Goal: Task Accomplishment & Management: Complete application form

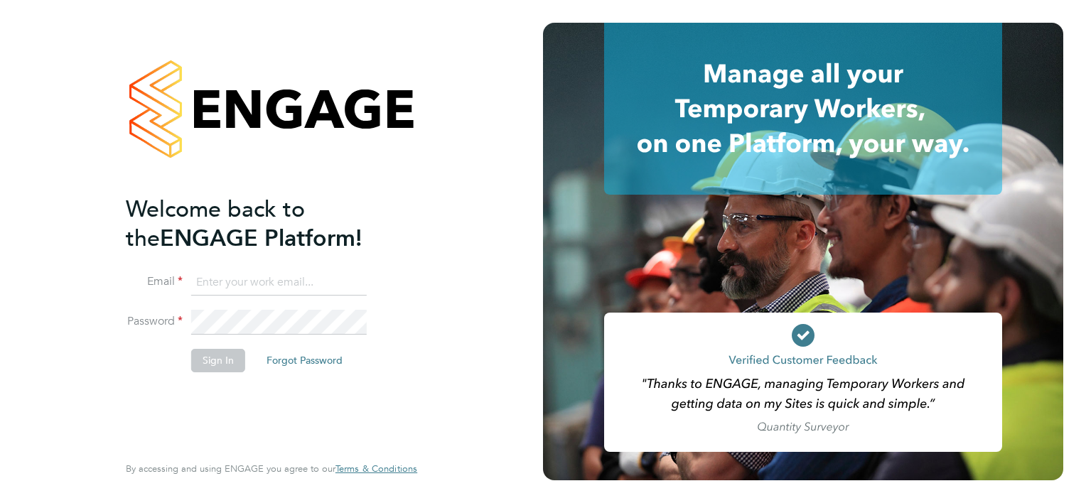
click at [242, 288] on input at bounding box center [278, 283] width 175 height 26
type input "william.brown@hays.com"
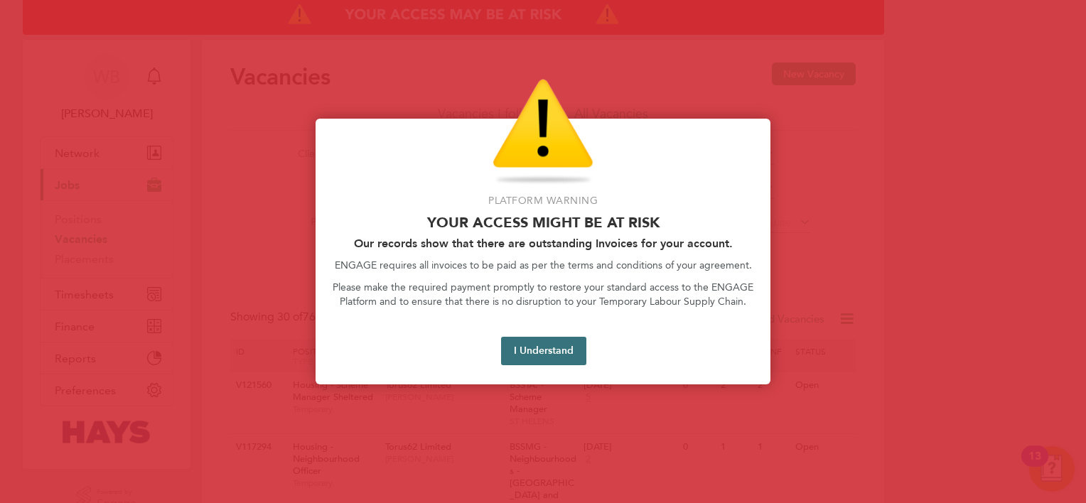
click at [546, 350] on button "I Understand" at bounding box center [543, 351] width 85 height 28
click at [561, 352] on button "I Understand" at bounding box center [543, 351] width 85 height 28
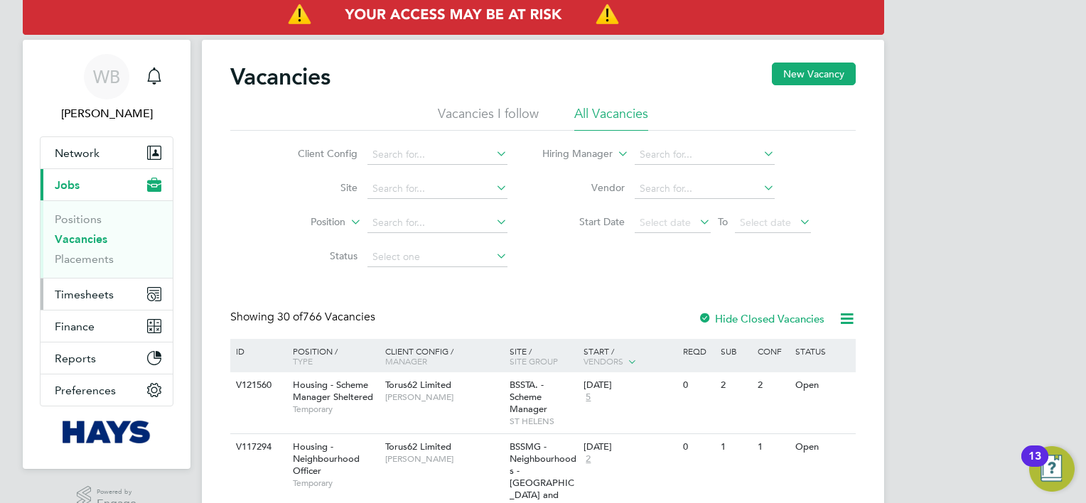
click at [114, 293] on button "Timesheets" at bounding box center [106, 293] width 132 height 31
click at [89, 291] on span "Timesheets" at bounding box center [84, 294] width 59 height 13
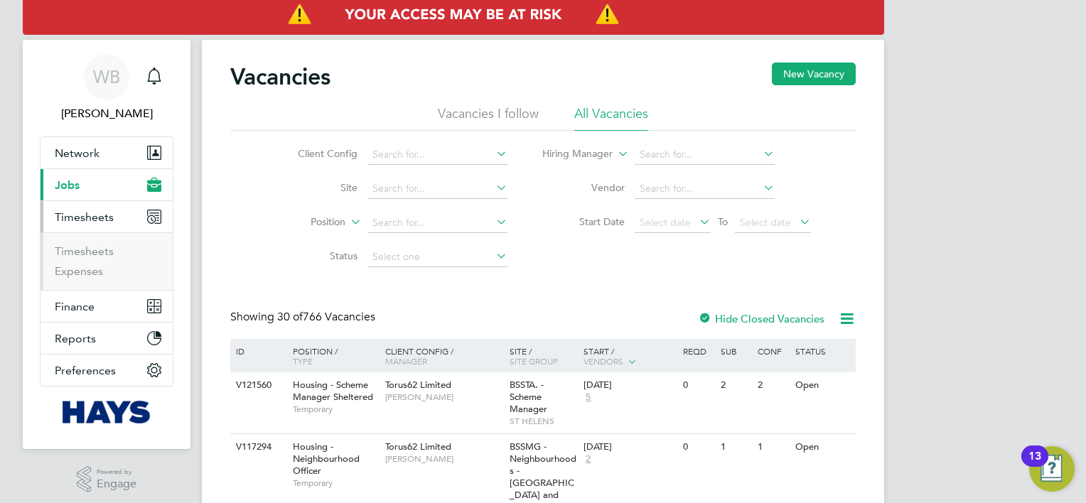
click at [88, 258] on li "Timesheets" at bounding box center [108, 254] width 107 height 20
click at [88, 256] on link "Timesheets" at bounding box center [84, 250] width 59 height 13
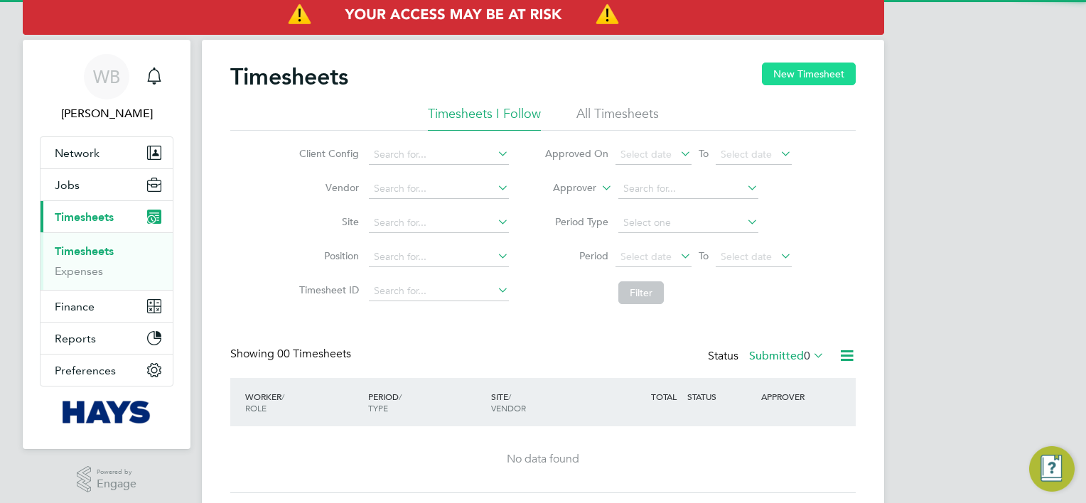
click at [833, 77] on button "New Timesheet" at bounding box center [809, 74] width 94 height 23
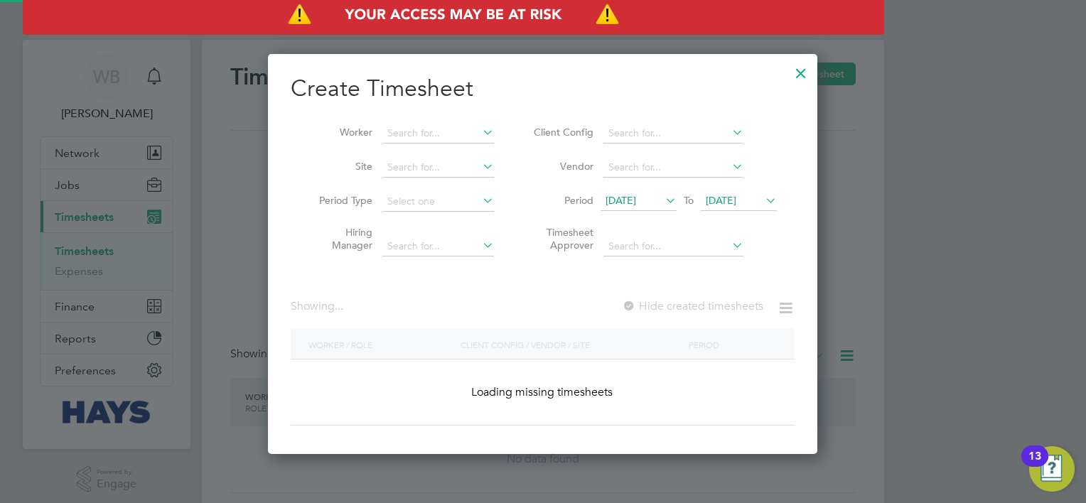
scroll to position [2814, 550]
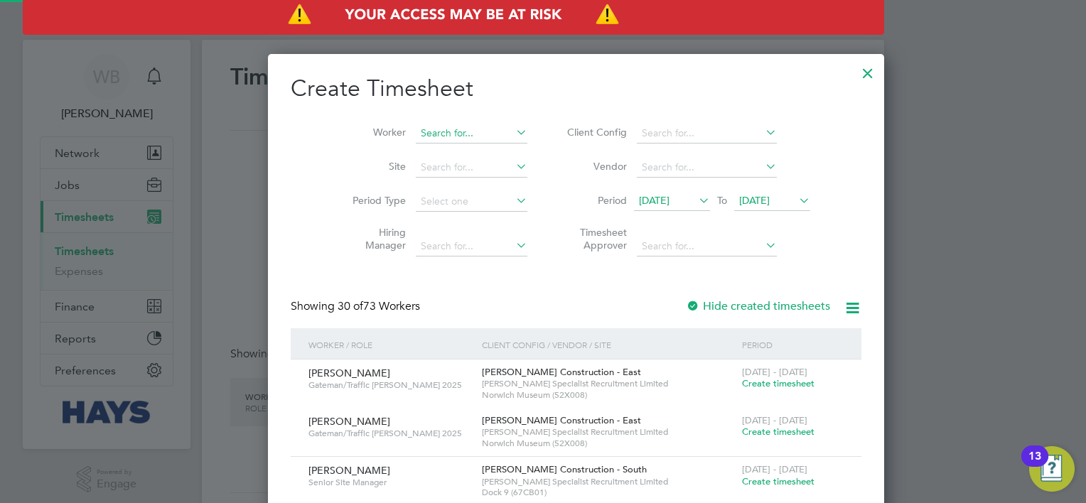
click at [416, 134] on input at bounding box center [472, 134] width 112 height 20
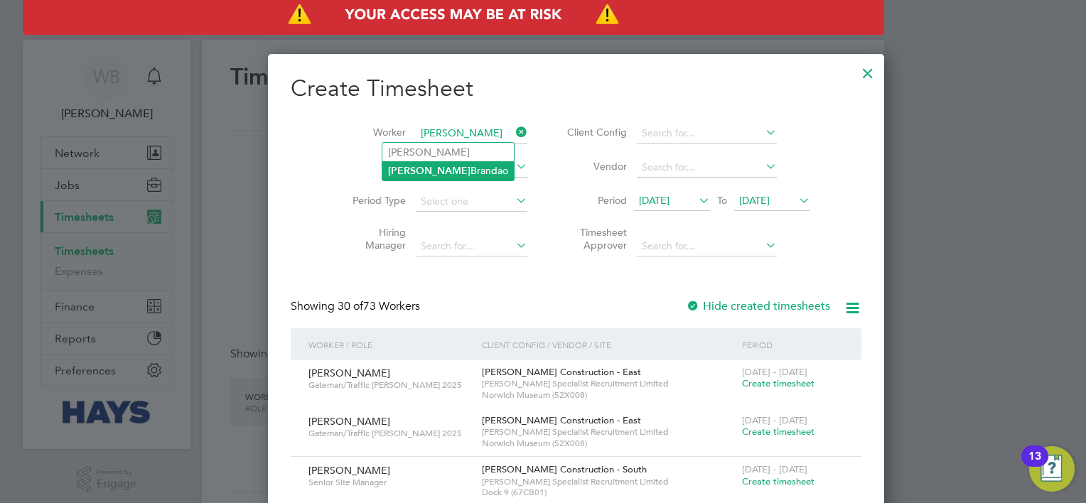
click at [421, 168] on li "[PERSON_NAME]" at bounding box center [447, 170] width 131 height 19
type input "[PERSON_NAME]"
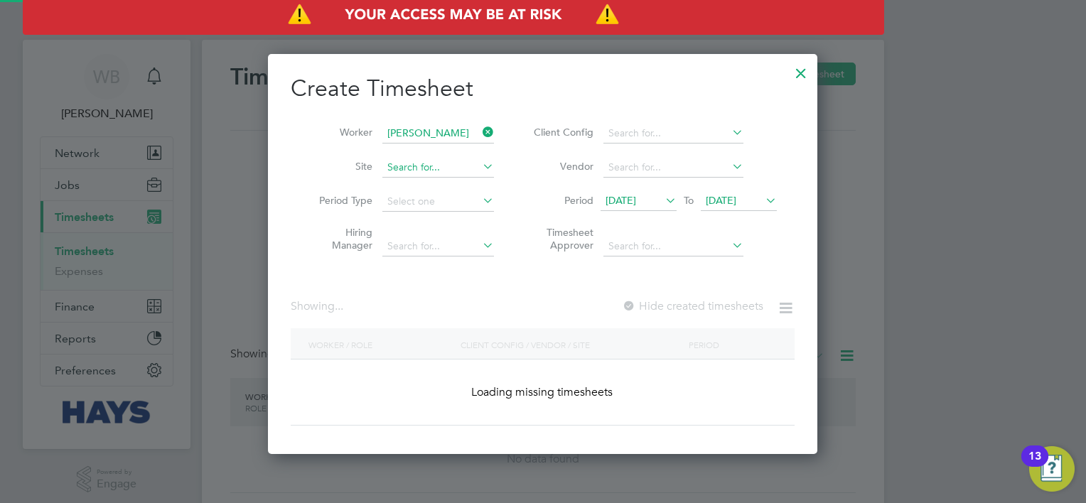
scroll to position [382, 550]
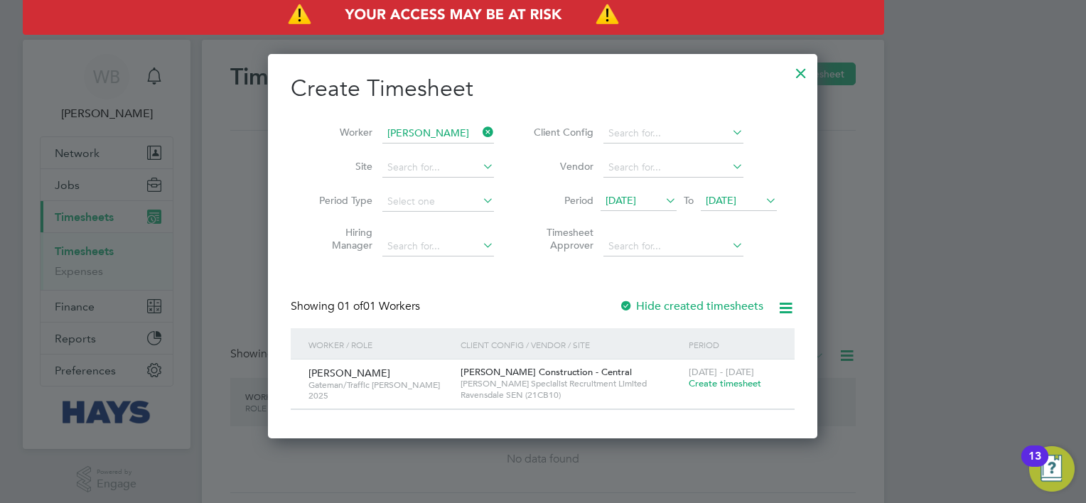
click at [718, 305] on label "Hide created timesheets" at bounding box center [691, 306] width 144 height 14
click at [716, 304] on label "Hide created timesheets" at bounding box center [691, 306] width 144 height 14
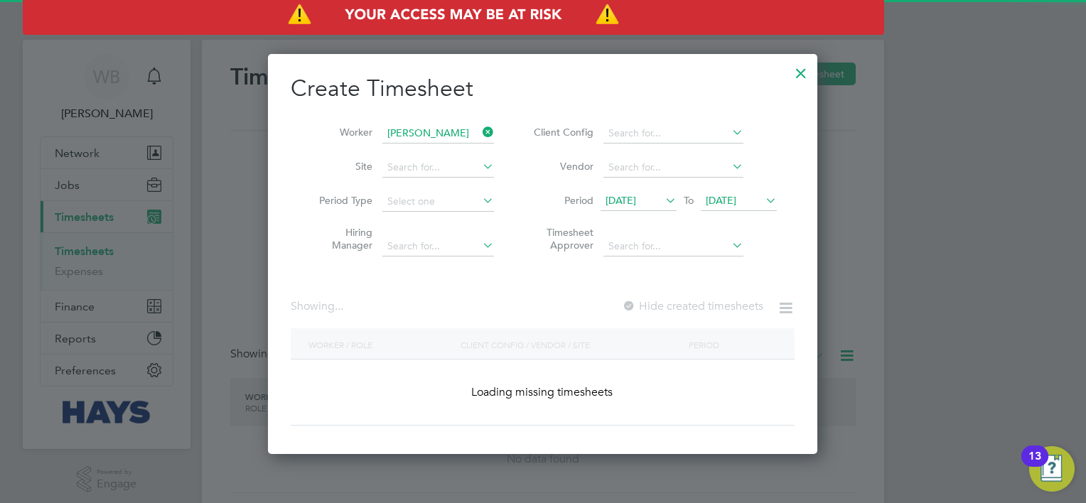
scroll to position [431, 550]
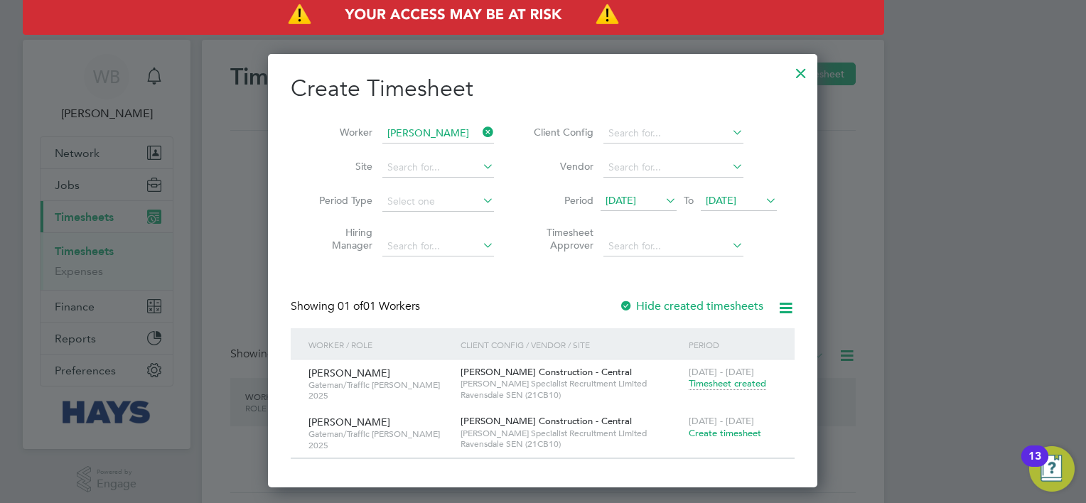
click at [748, 384] on span "Timesheet created" at bounding box center [726, 383] width 77 height 13
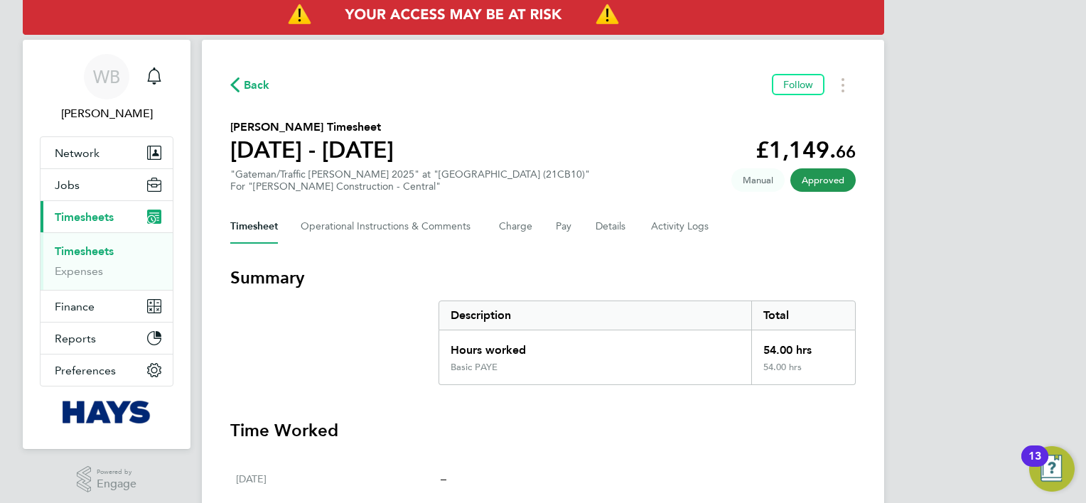
click at [255, 92] on span "Back" at bounding box center [257, 85] width 26 height 17
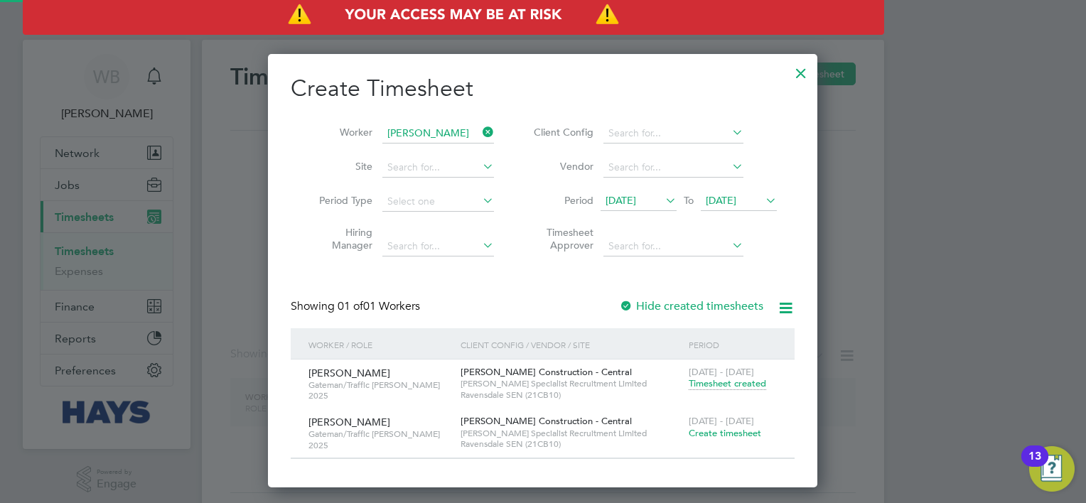
scroll to position [431, 550]
click at [720, 427] on span "Create timesheet" at bounding box center [724, 433] width 72 height 12
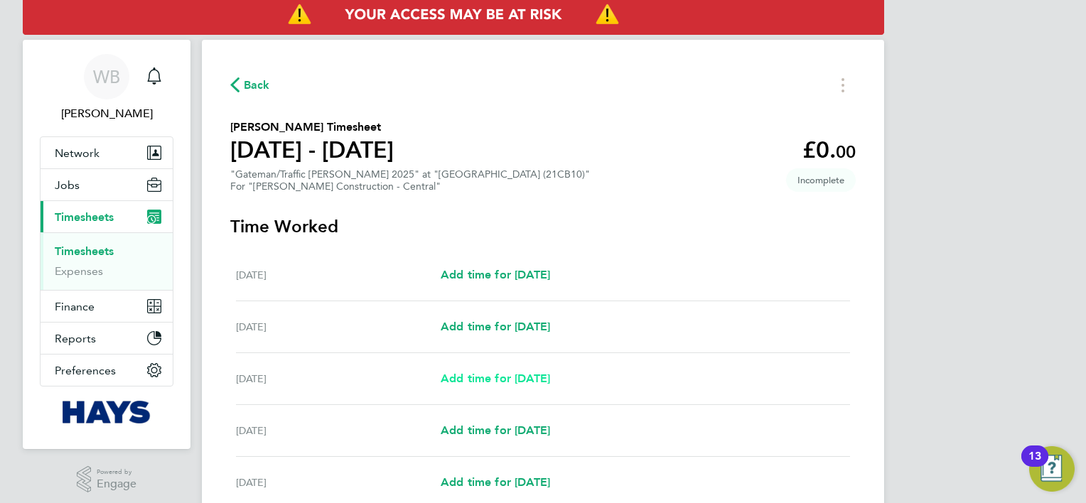
click at [524, 382] on span "Add time for [DATE]" at bounding box center [494, 378] width 109 height 13
select select "30"
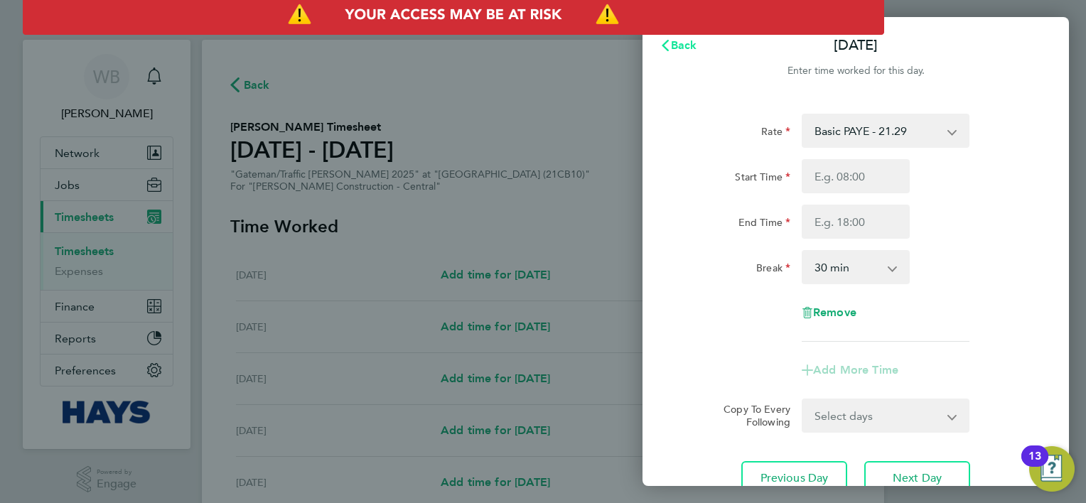
click at [685, 48] on span "Back" at bounding box center [684, 44] width 26 height 13
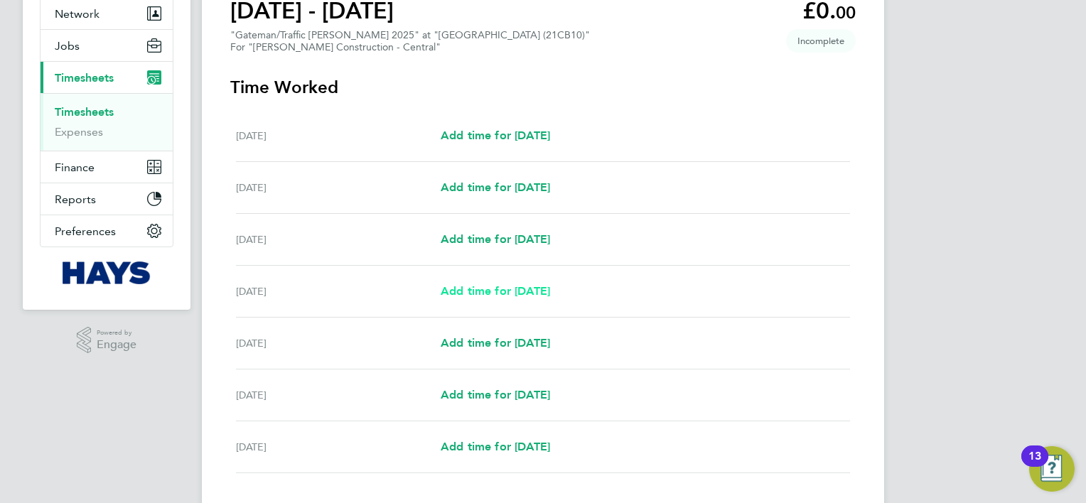
scroll to position [142, 0]
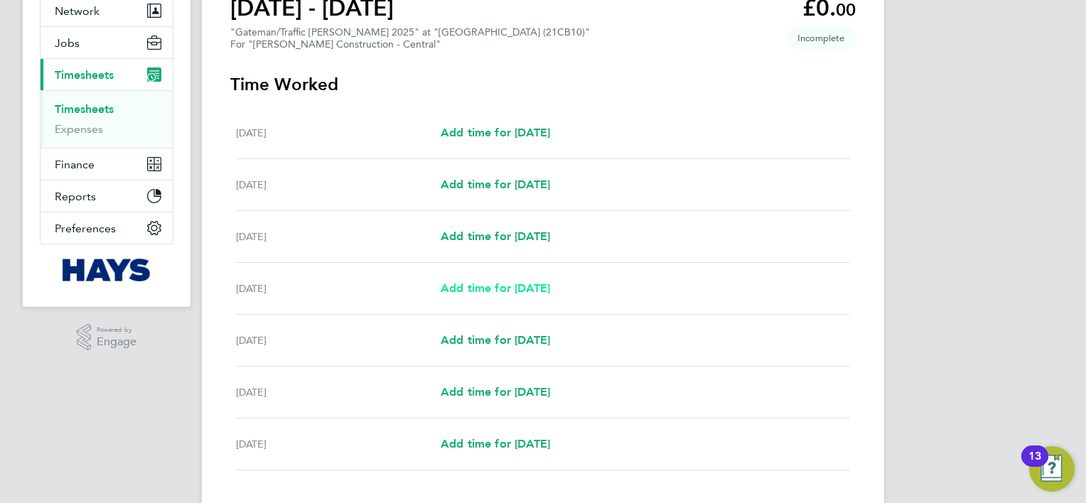
click at [548, 288] on span "Add time for [DATE]" at bounding box center [494, 287] width 109 height 13
select select "30"
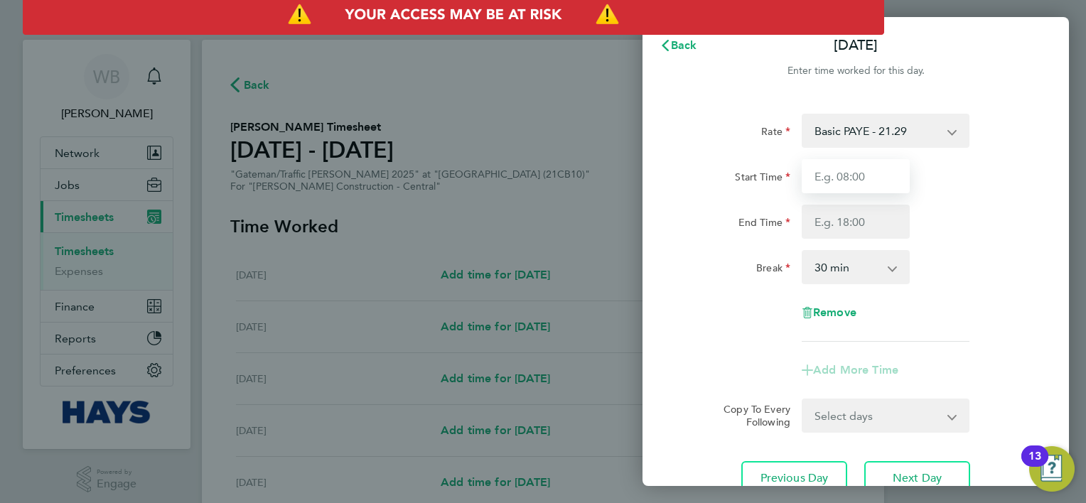
click at [853, 178] on input "Start Time" at bounding box center [855, 176] width 108 height 34
click at [868, 179] on input "Start Time" at bounding box center [855, 176] width 108 height 34
type input "07:00"
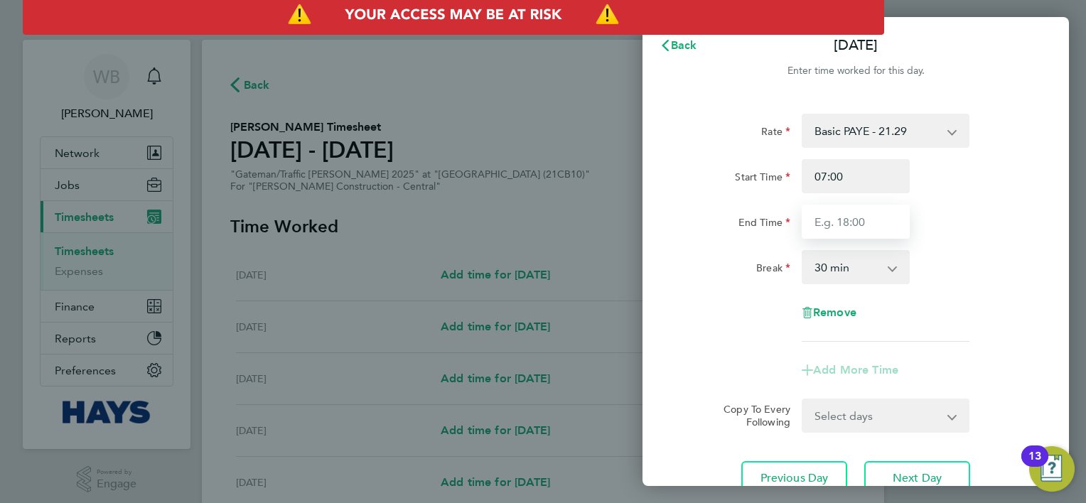
click at [880, 215] on input "End Time" at bounding box center [855, 222] width 108 height 34
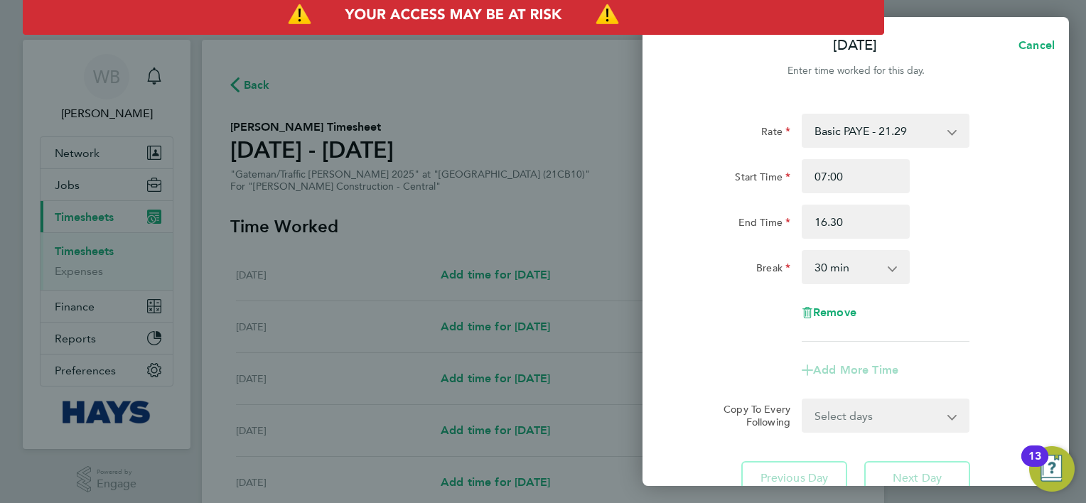
type input "16:30"
click at [995, 295] on div "Rate Basic PAYE - 21.29 Overtime - 30.63 Start Time 07:00 End Time 16:30 Break …" at bounding box center [855, 228] width 347 height 228
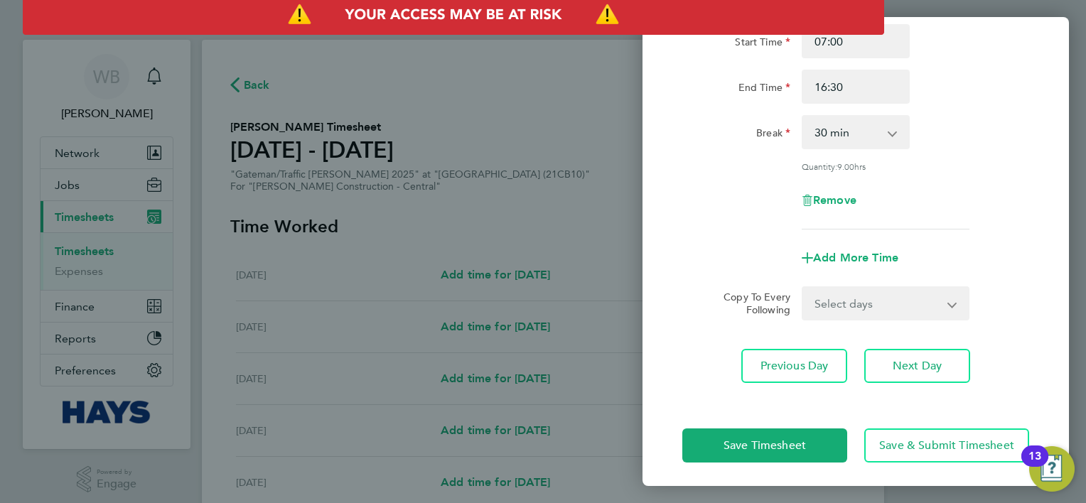
scroll to position [138, 0]
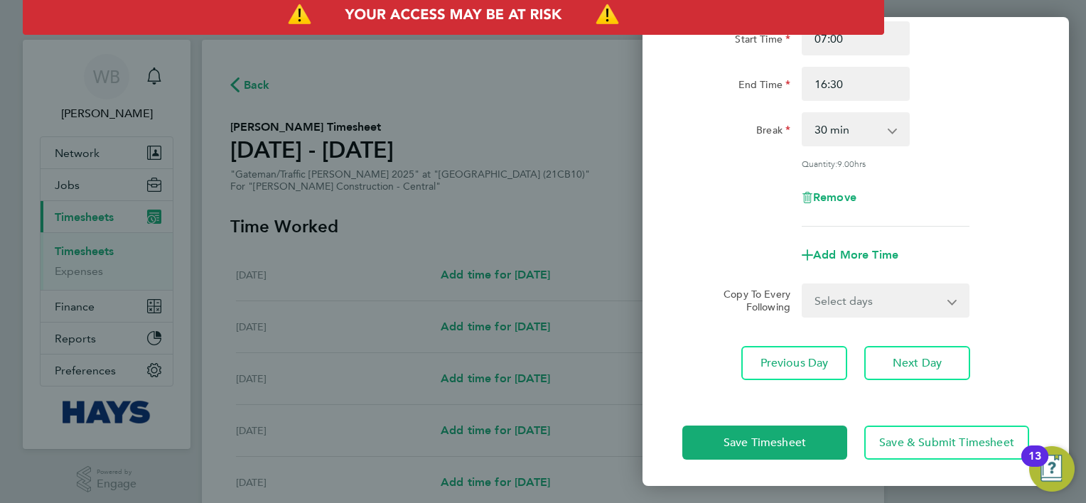
click at [899, 287] on select "Select days Day [DATE] [DATE] [DATE]" at bounding box center [877, 300] width 149 height 31
select select "DAY"
click at [803, 285] on select "Select days Day [DATE] [DATE] [DATE]" at bounding box center [877, 300] width 149 height 31
select select "[DATE]"
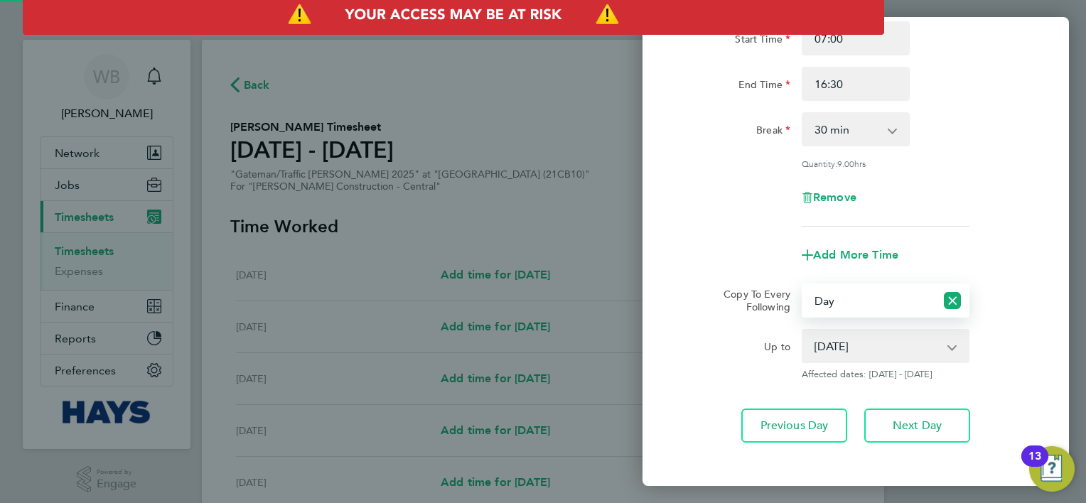
scroll to position [200, 0]
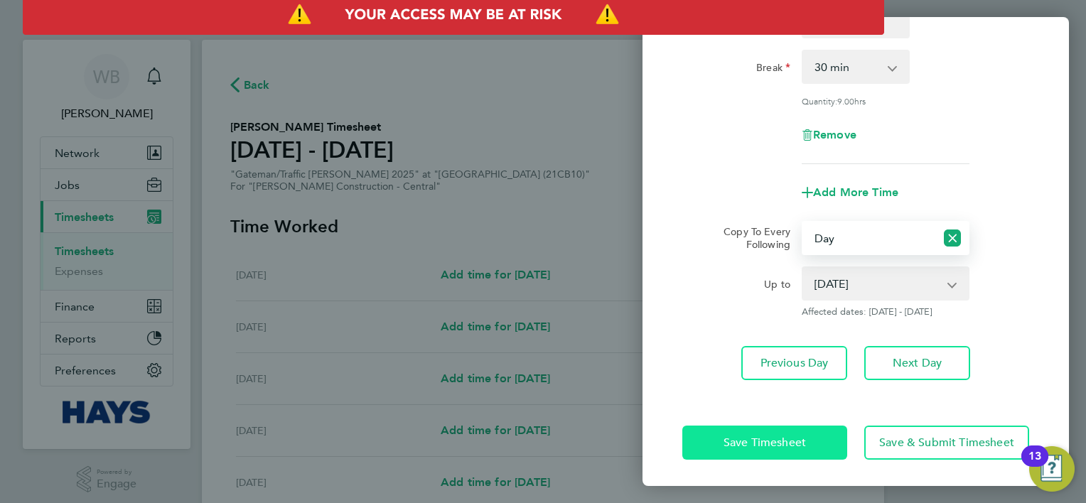
click at [759, 452] on button "Save Timesheet" at bounding box center [764, 443] width 165 height 34
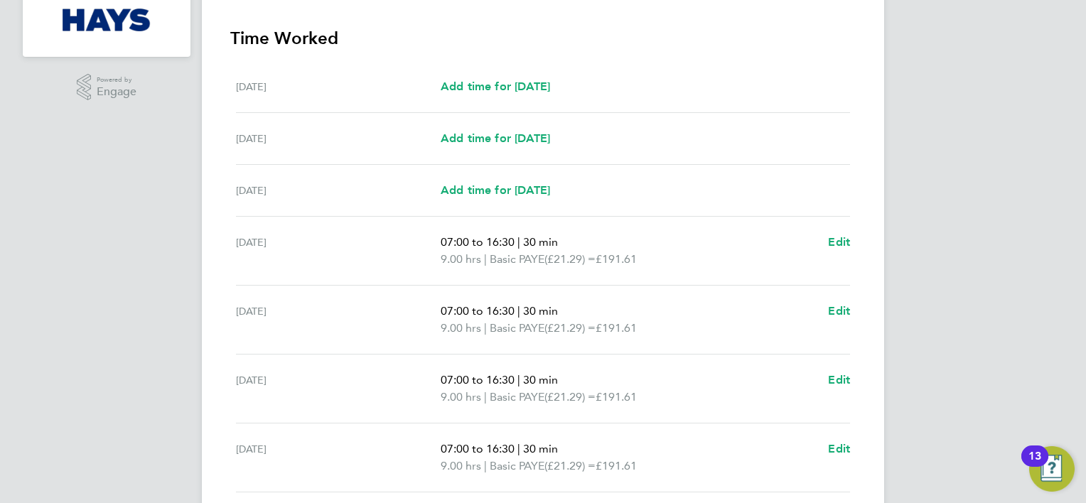
scroll to position [497, 0]
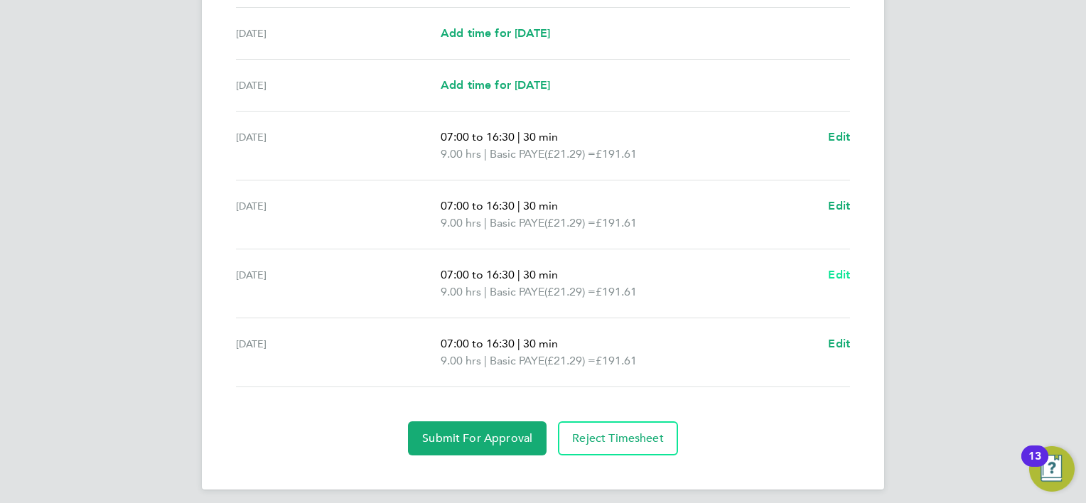
click at [841, 274] on span "Edit" at bounding box center [839, 274] width 22 height 13
select select "30"
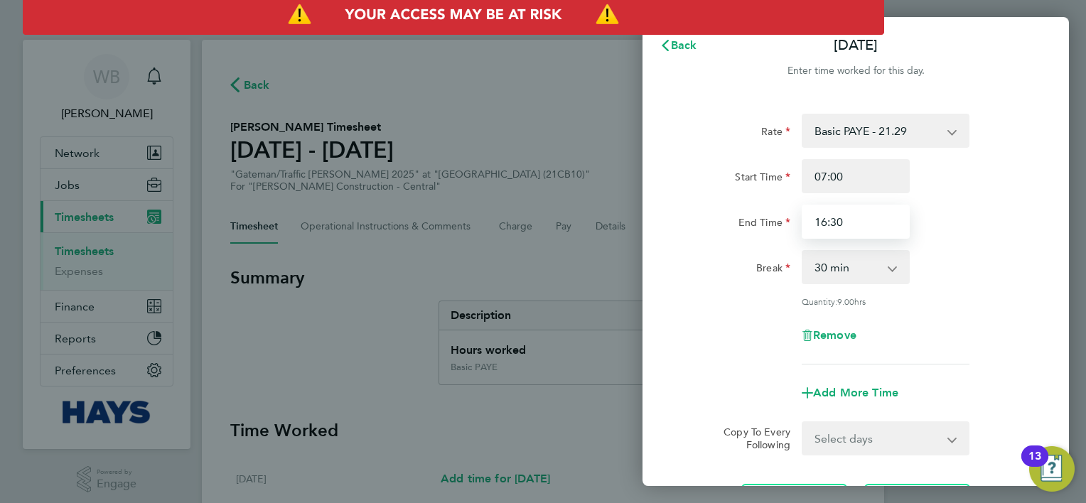
drag, startPoint x: 840, startPoint y: 217, endPoint x: 774, endPoint y: 213, distance: 66.2
click at [776, 213] on div "End Time 16:30" at bounding box center [855, 222] width 358 height 34
type input "17:30"
click at [687, 330] on div "Remove" at bounding box center [855, 335] width 358 height 34
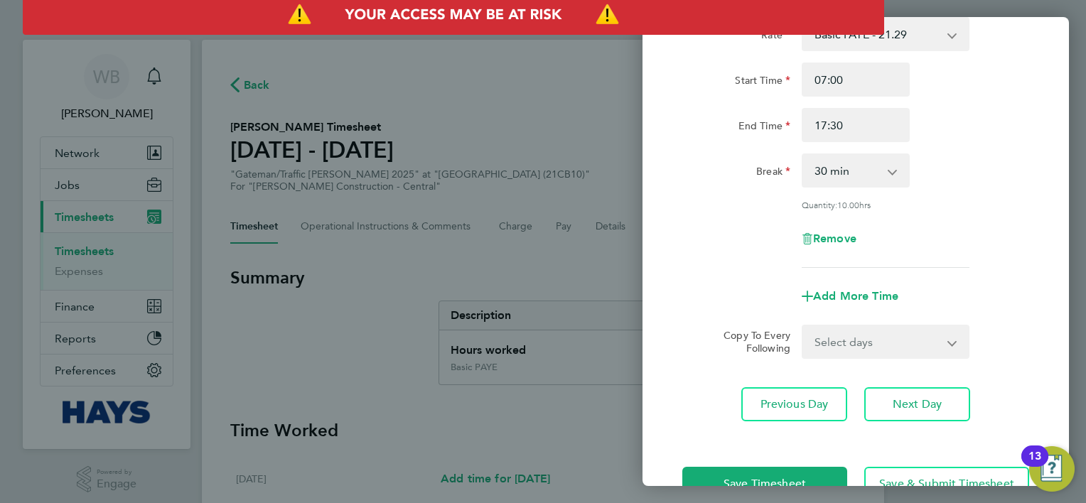
scroll to position [138, 0]
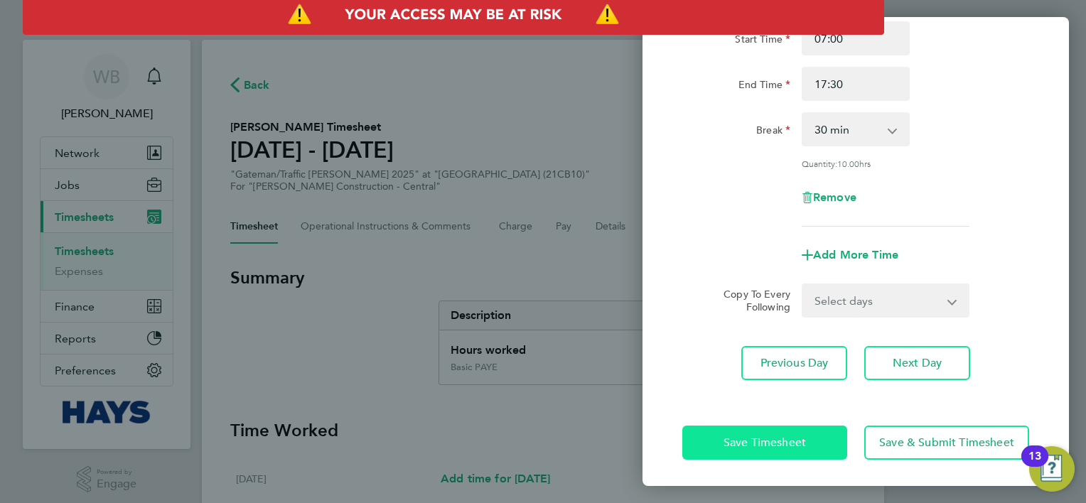
click at [798, 438] on span "Save Timesheet" at bounding box center [764, 442] width 82 height 14
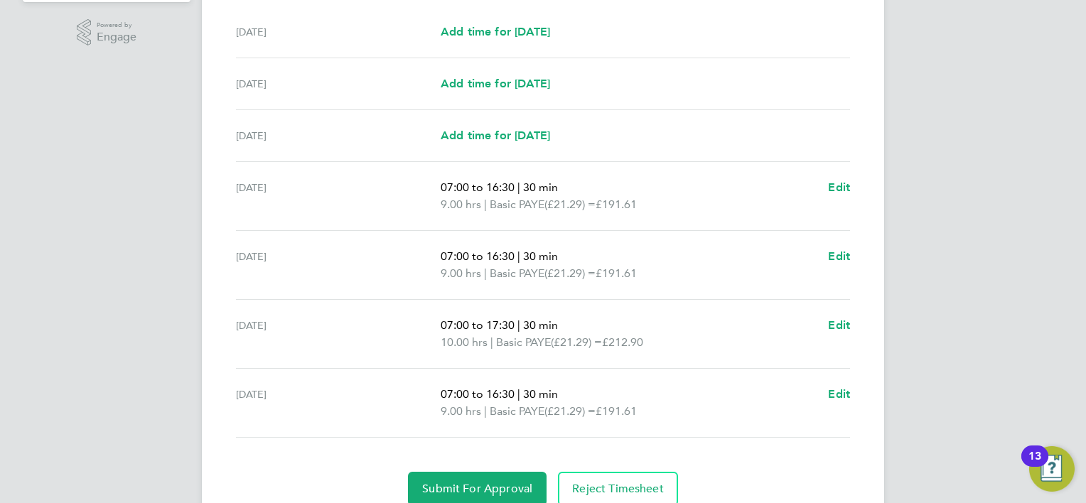
scroll to position [504, 0]
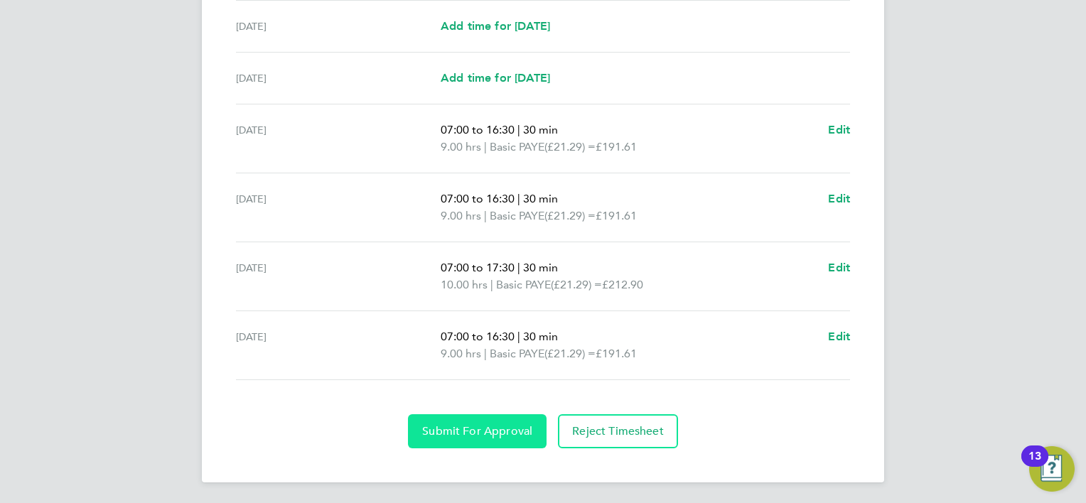
click at [514, 446] on div "Back Following [PERSON_NAME] Timesheet [DATE] - [DATE] £787. 73 "Gateman/Traffi…" at bounding box center [543, 8] width 682 height 947
click at [514, 429] on span "Submit For Approval" at bounding box center [477, 431] width 110 height 14
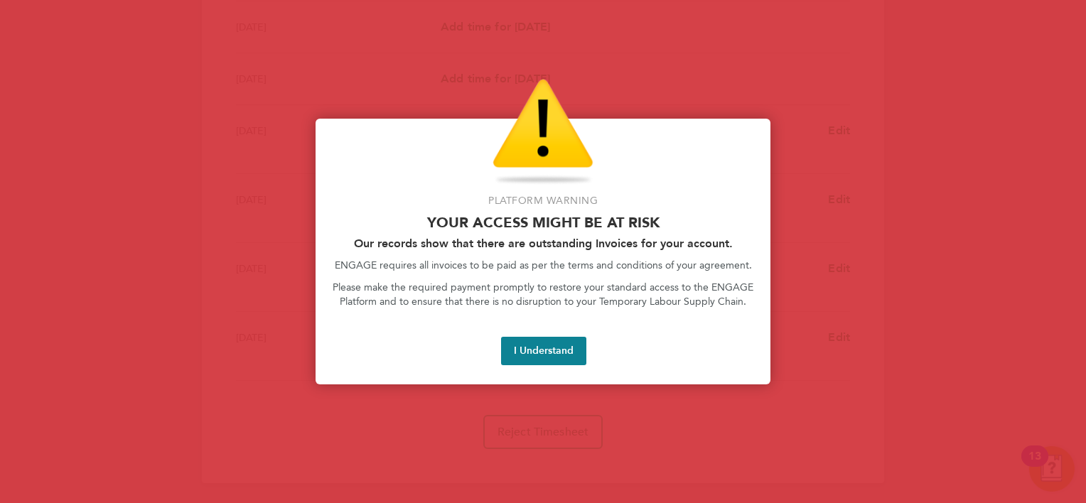
click at [532, 352] on button "I Understand" at bounding box center [543, 351] width 85 height 28
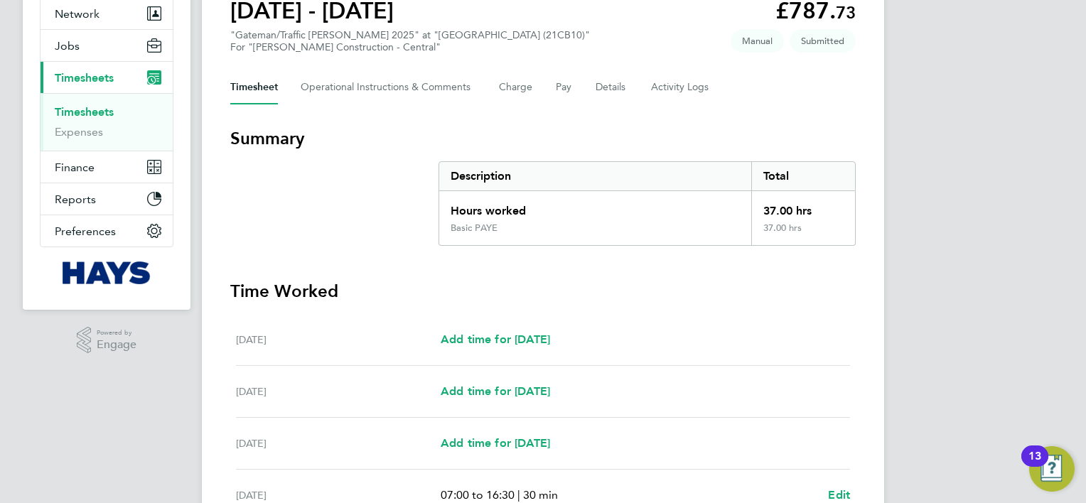
scroll to position [77, 0]
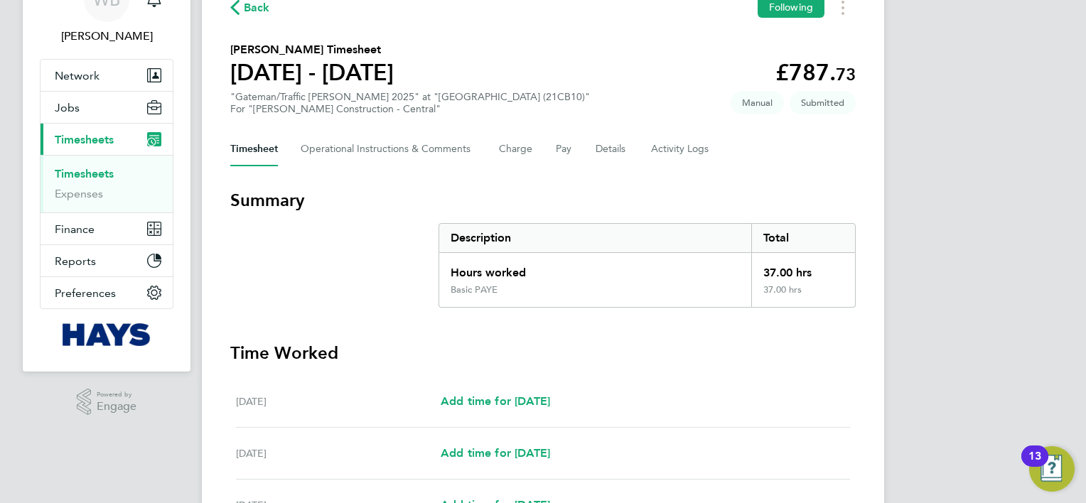
click at [108, 174] on link "Timesheets" at bounding box center [84, 173] width 59 height 13
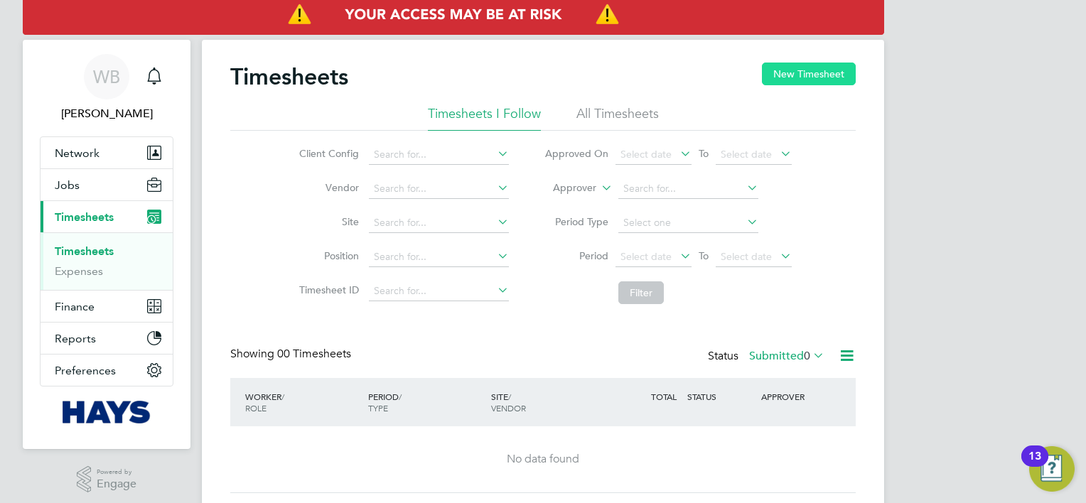
drag, startPoint x: 805, startPoint y: 74, endPoint x: 804, endPoint y: 67, distance: 7.1
click at [805, 73] on button "New Timesheet" at bounding box center [809, 74] width 94 height 23
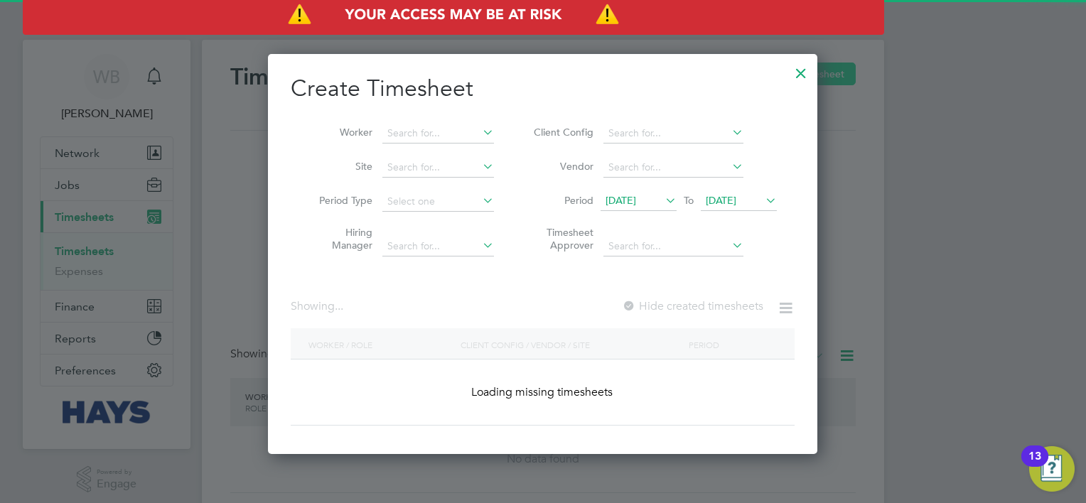
scroll to position [2814, 550]
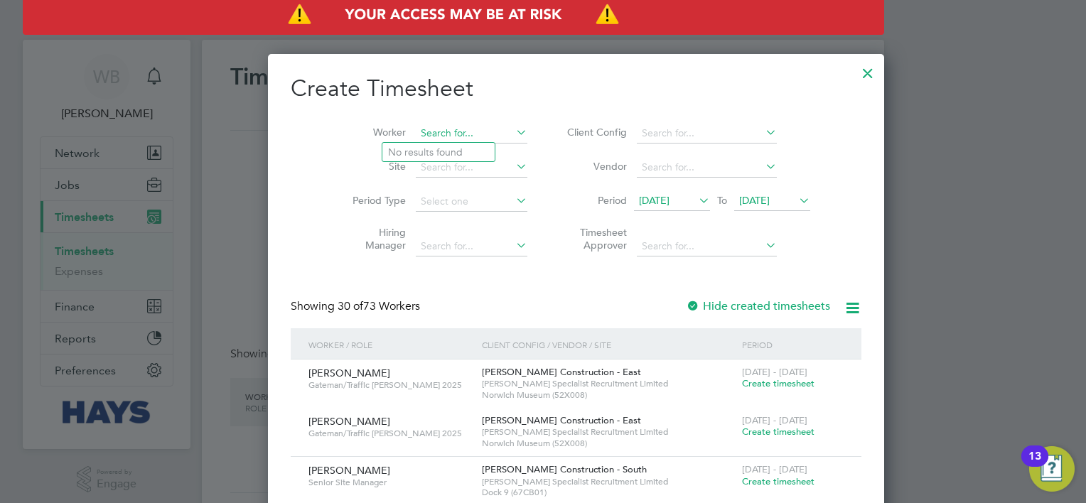
click at [470, 128] on input at bounding box center [472, 134] width 112 height 20
click at [416, 128] on input at bounding box center [472, 134] width 112 height 20
click at [439, 148] on li "[PERSON_NAME]" at bounding box center [441, 152] width 118 height 19
type input "[PERSON_NAME]"
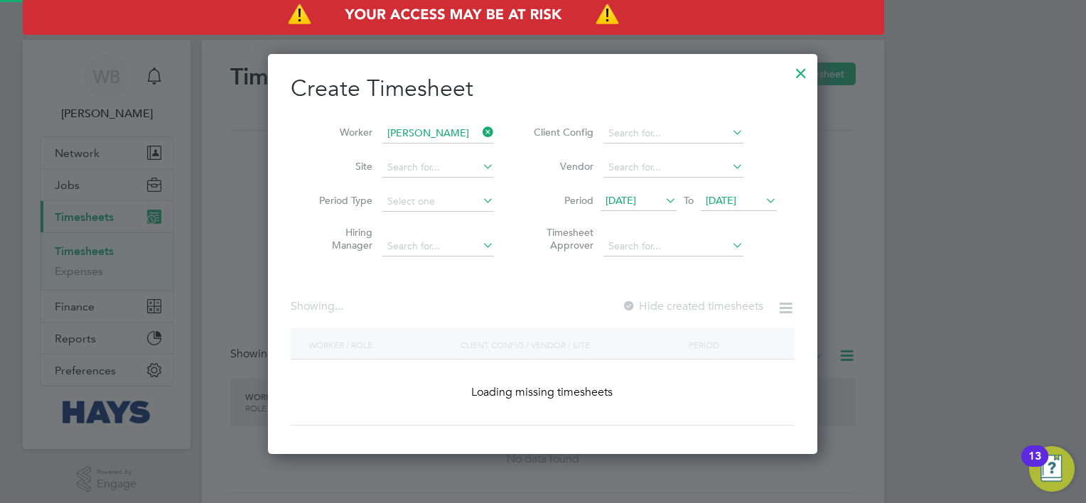
scroll to position [382, 550]
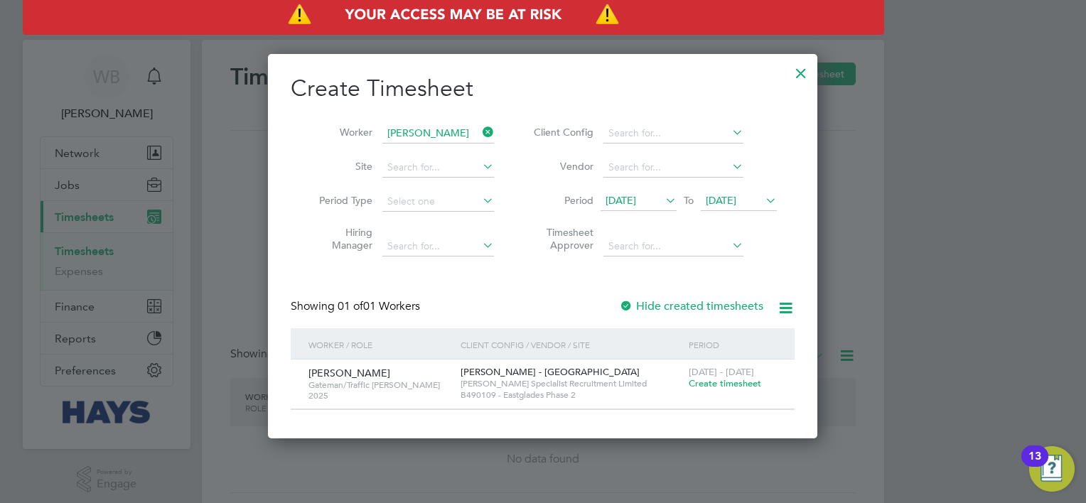
click at [738, 382] on span "Create timesheet" at bounding box center [724, 383] width 72 height 12
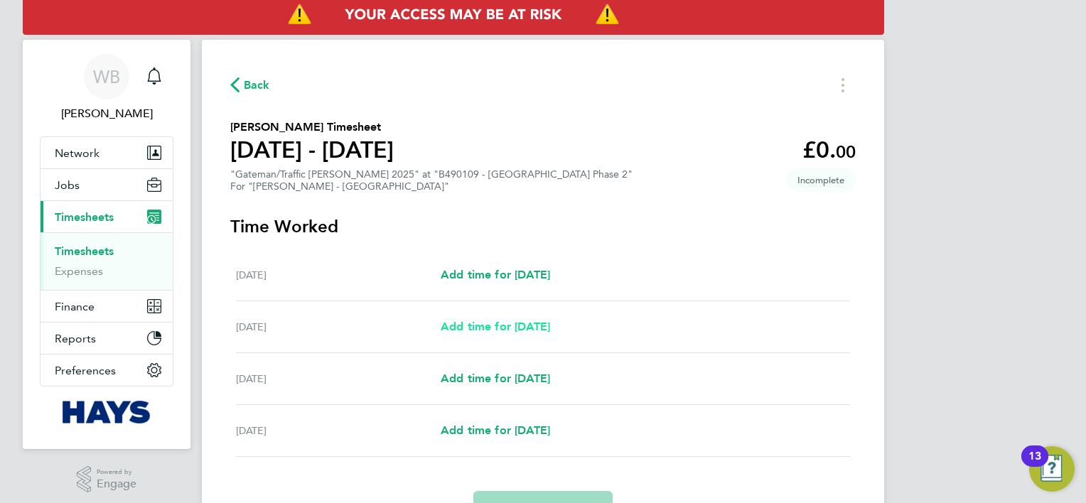
scroll to position [71, 0]
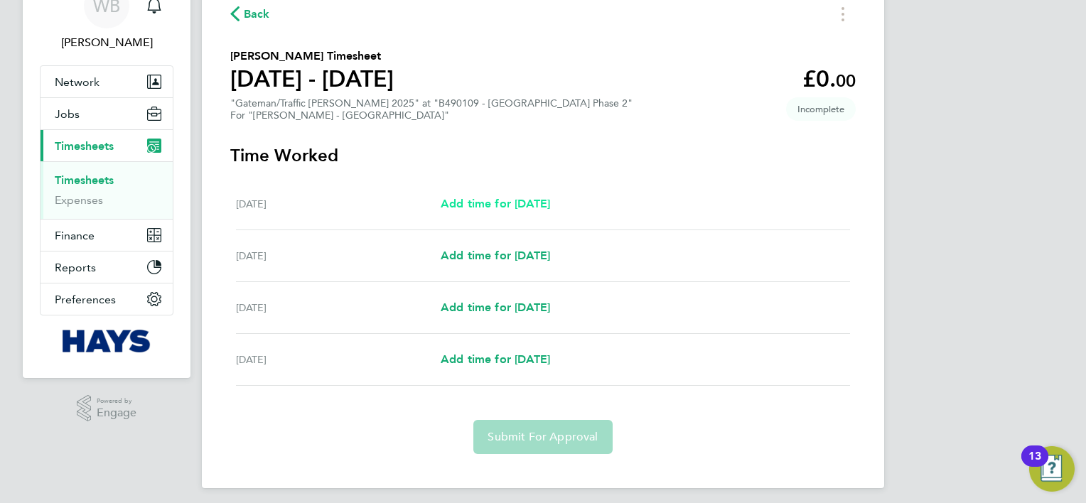
click at [487, 199] on span "Add time for [DATE]" at bounding box center [494, 203] width 109 height 13
select select "30"
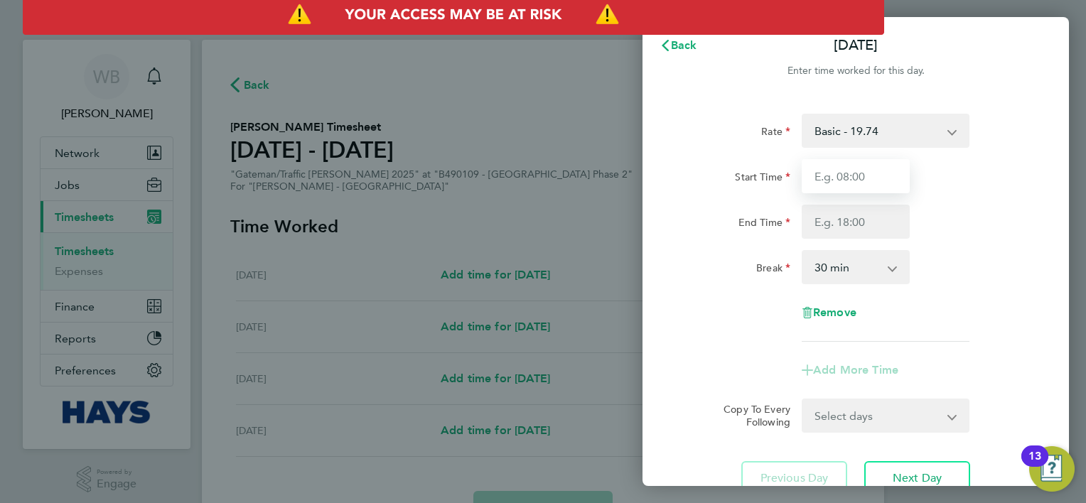
click at [878, 189] on input "Start Time" at bounding box center [855, 176] width 108 height 34
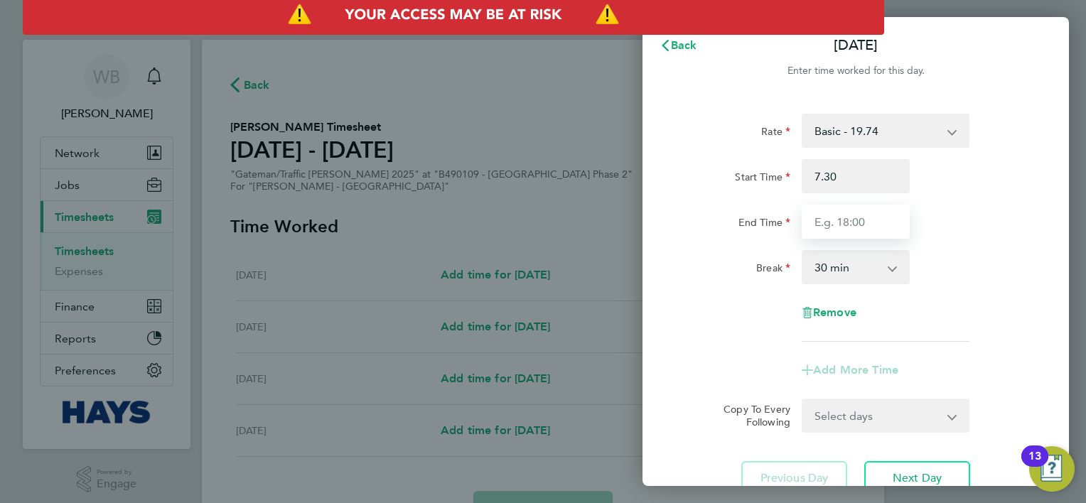
type input "07:30"
click at [839, 217] on input "End Time" at bounding box center [855, 222] width 108 height 34
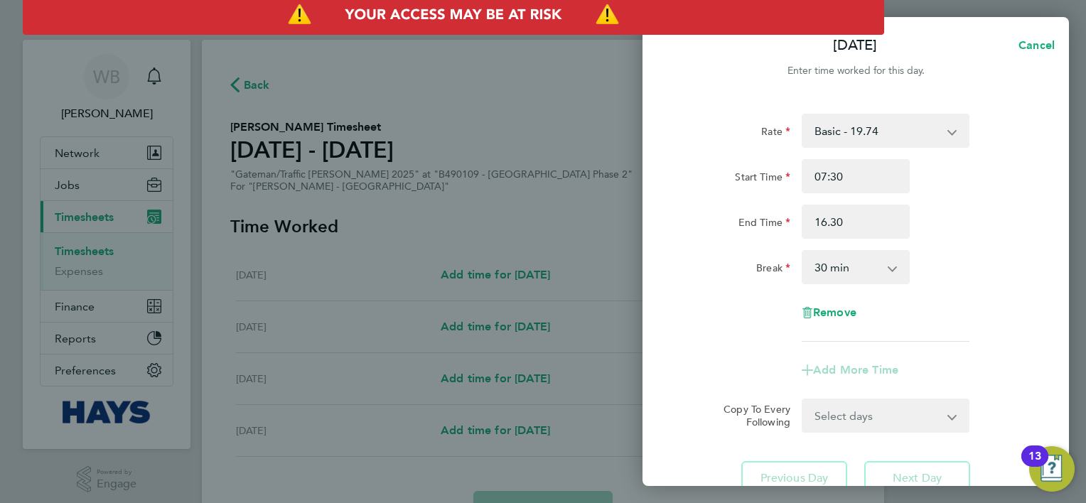
type input "16:30"
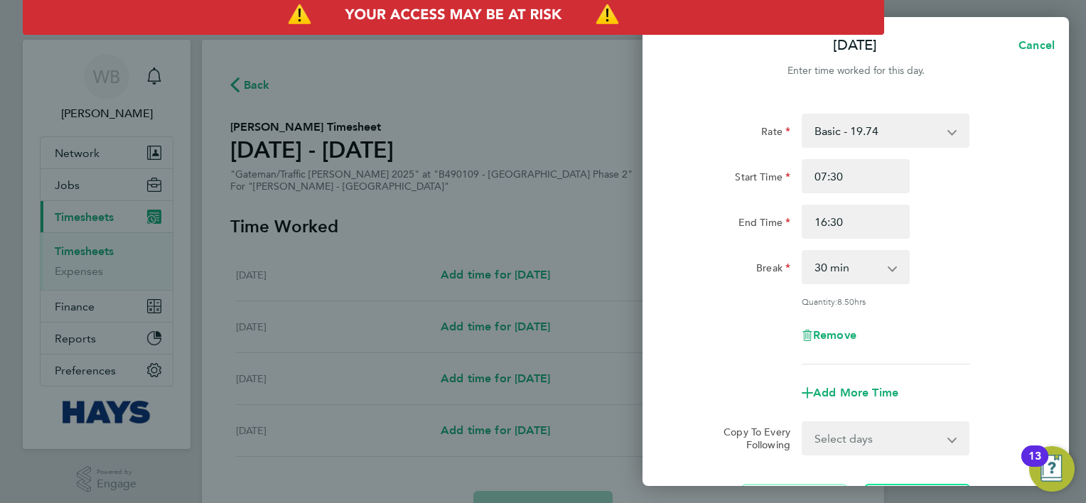
click at [997, 271] on div "Break 0 min 15 min 30 min 45 min 60 min 75 min 90 min" at bounding box center [855, 267] width 358 height 34
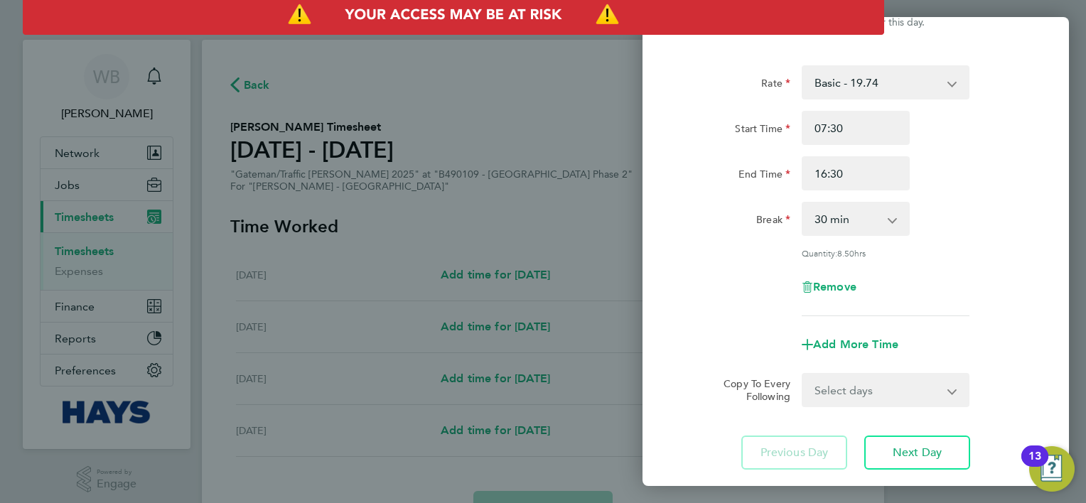
scroll to position [71, 0]
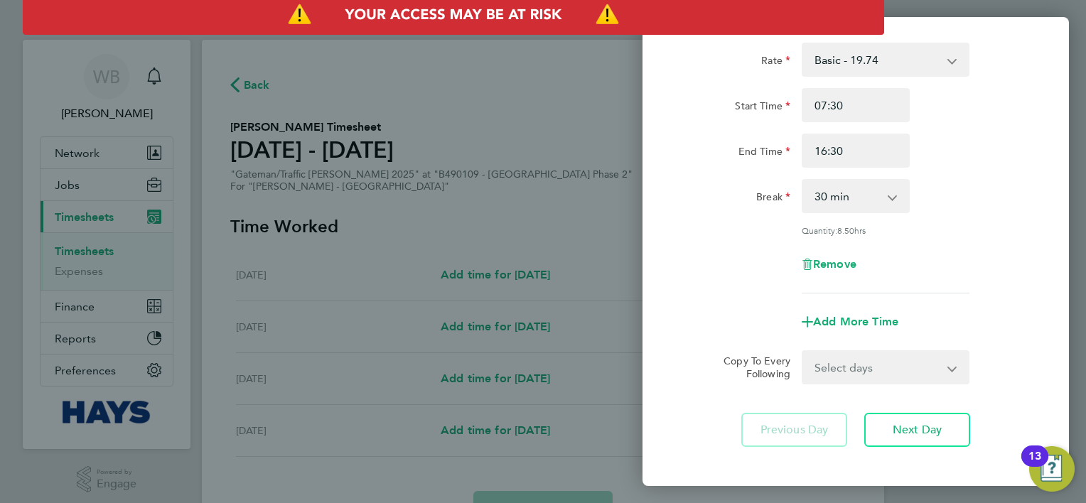
click at [869, 371] on select "Select days Day [DATE] [DATE] [DATE]" at bounding box center [877, 367] width 149 height 31
select select "DAY"
click at [803, 352] on select "Select days Day [DATE] [DATE] [DATE]" at bounding box center [877, 367] width 149 height 31
select select "[DATE]"
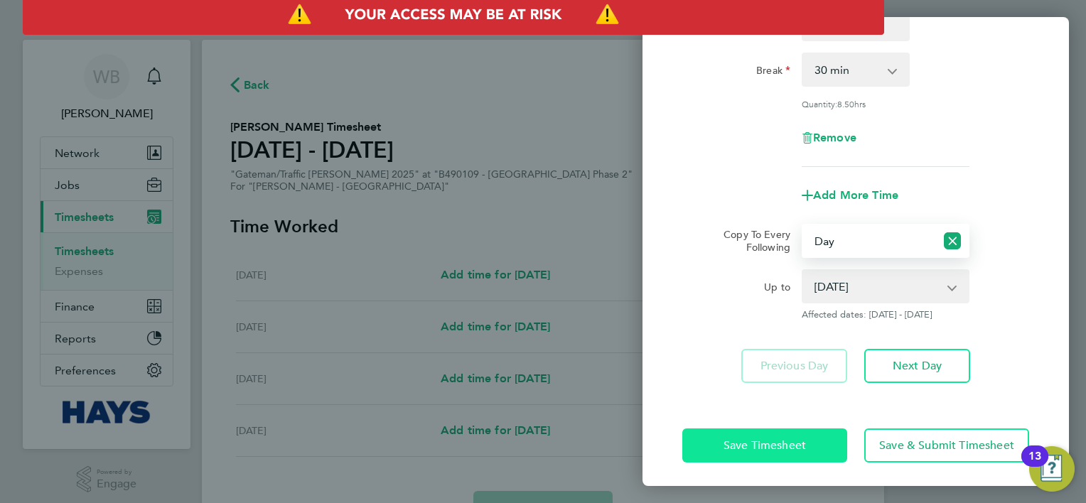
scroll to position [200, 0]
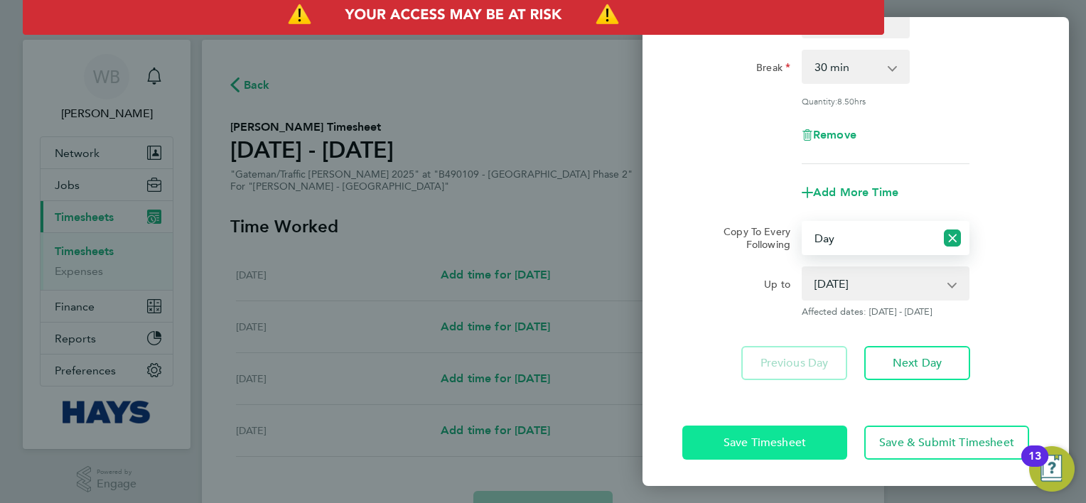
click at [788, 439] on span "Save Timesheet" at bounding box center [764, 442] width 82 height 14
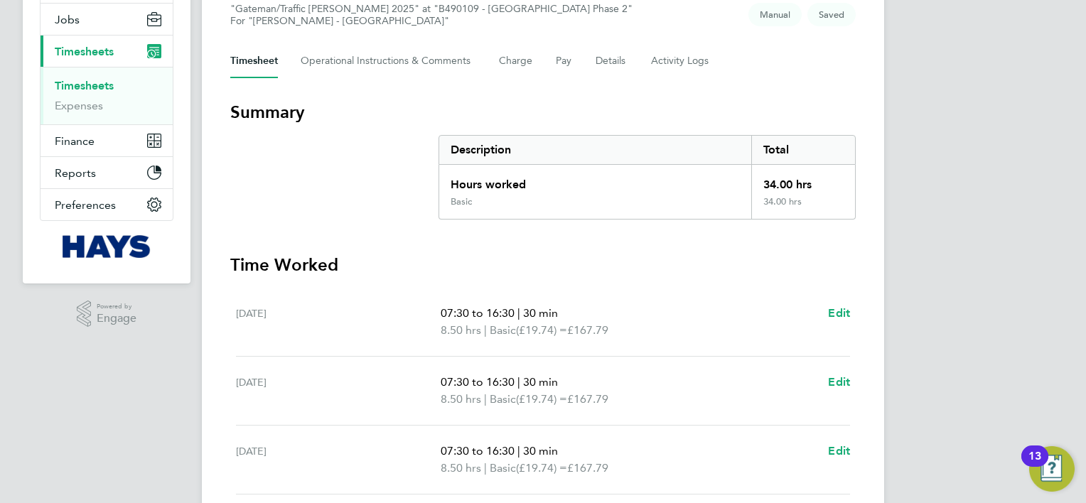
scroll to position [350, 0]
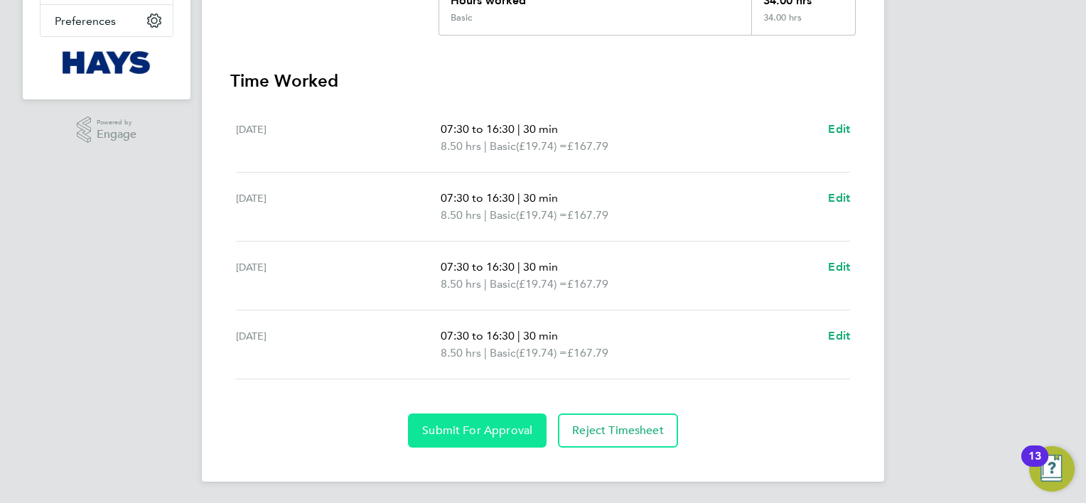
click at [480, 423] on span "Submit For Approval" at bounding box center [477, 430] width 110 height 14
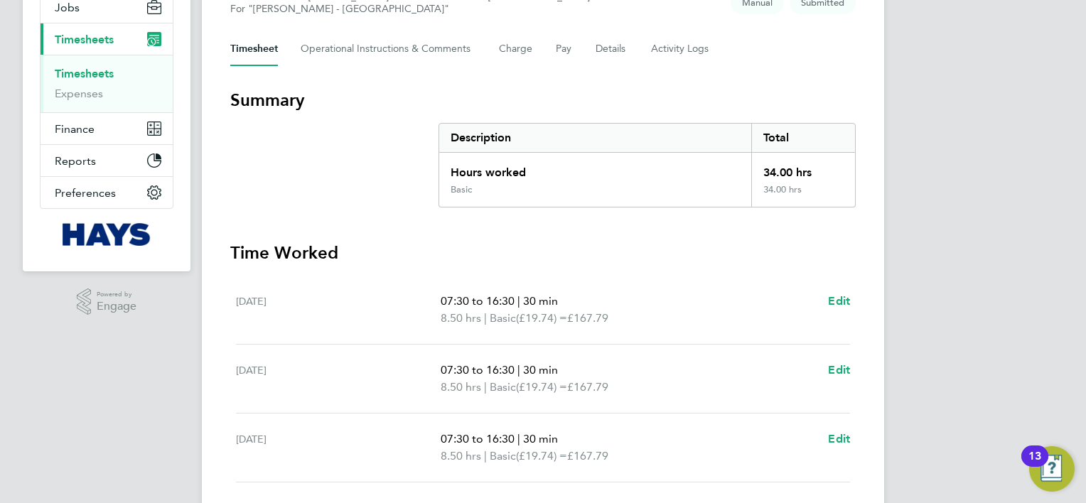
scroll to position [0, 0]
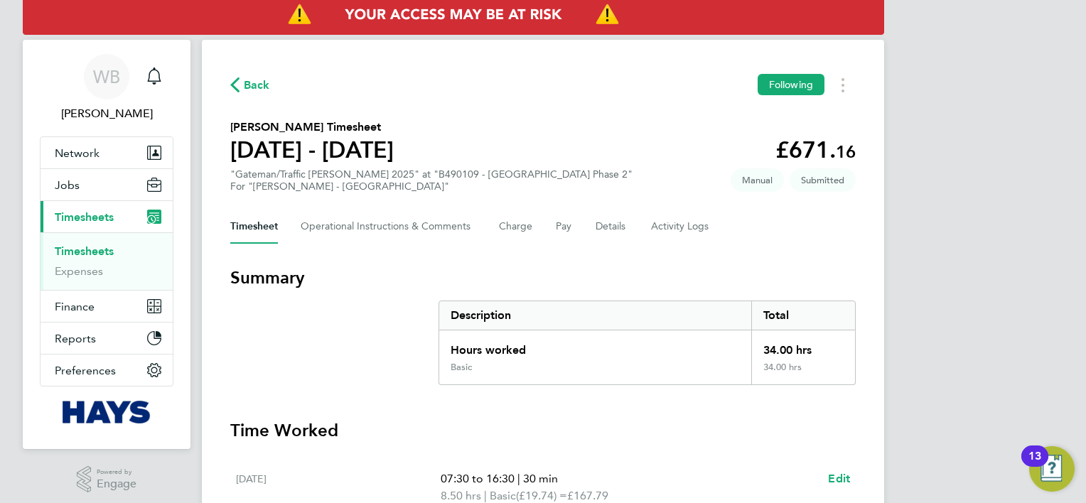
click at [264, 77] on span "Back" at bounding box center [257, 85] width 26 height 17
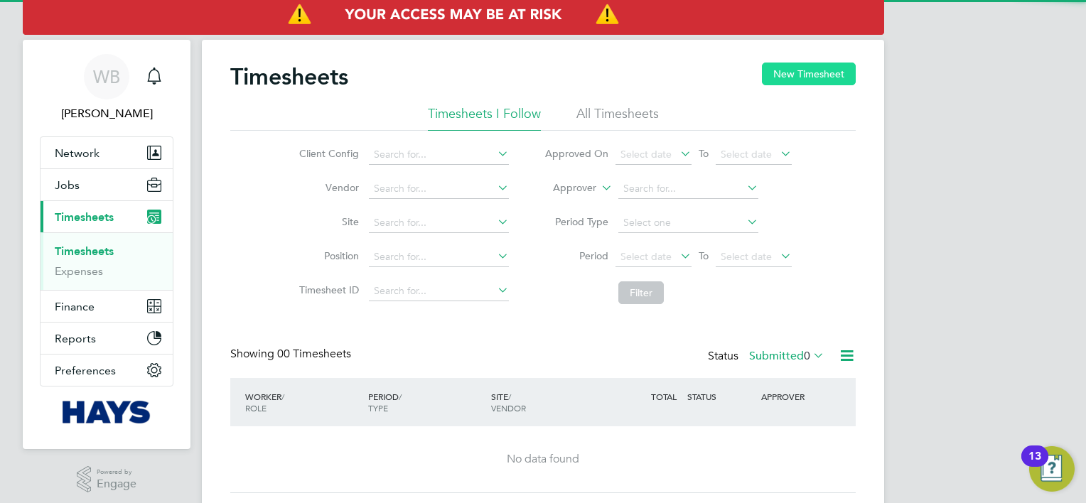
click at [823, 63] on button "New Timesheet" at bounding box center [809, 74] width 94 height 23
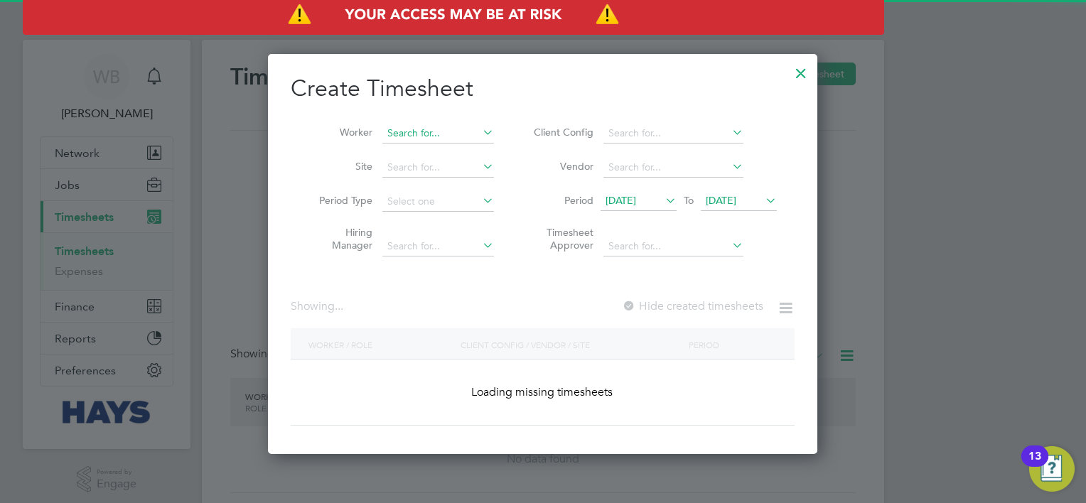
scroll to position [2814, 550]
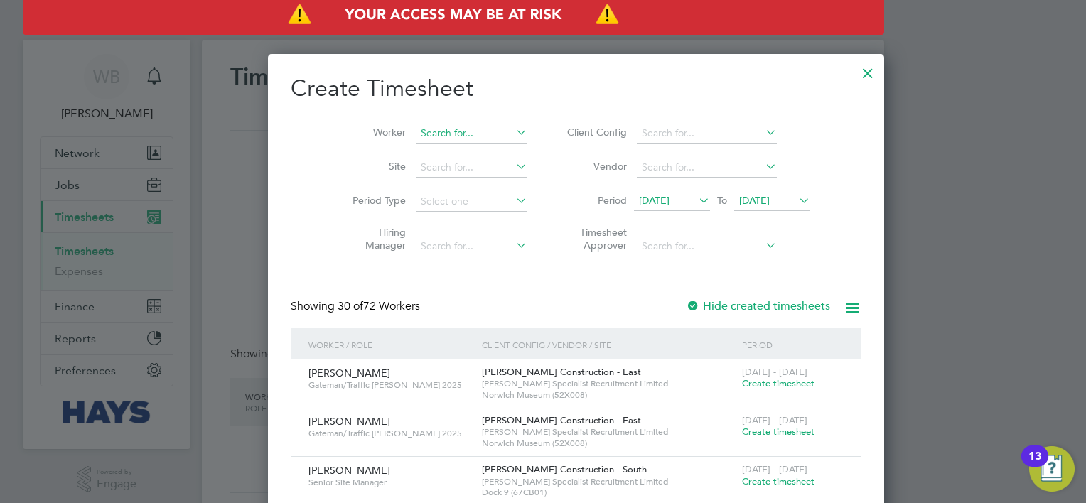
click at [416, 131] on input at bounding box center [472, 134] width 112 height 20
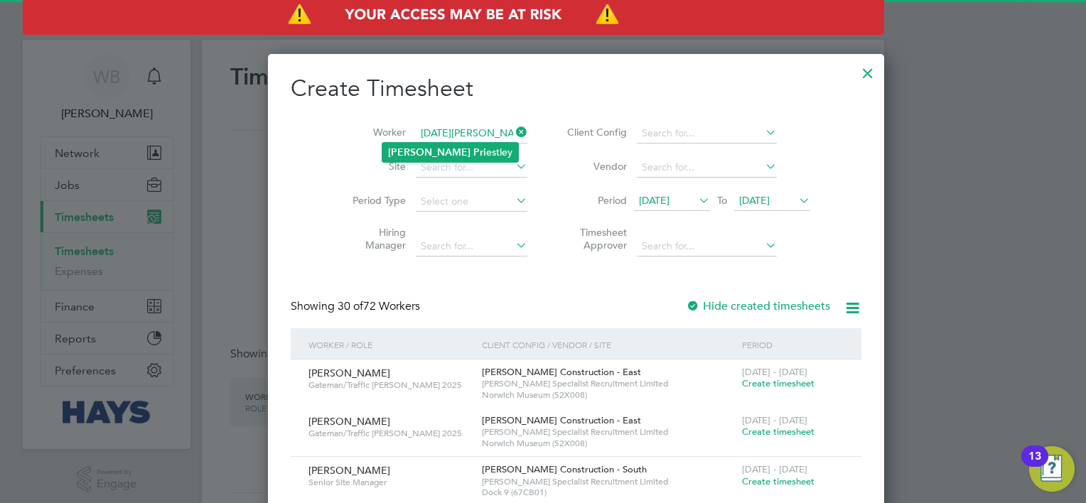
click at [428, 156] on li "[DATE][PERSON_NAME] estley" at bounding box center [450, 152] width 136 height 19
type input "[DATE][PERSON_NAME]"
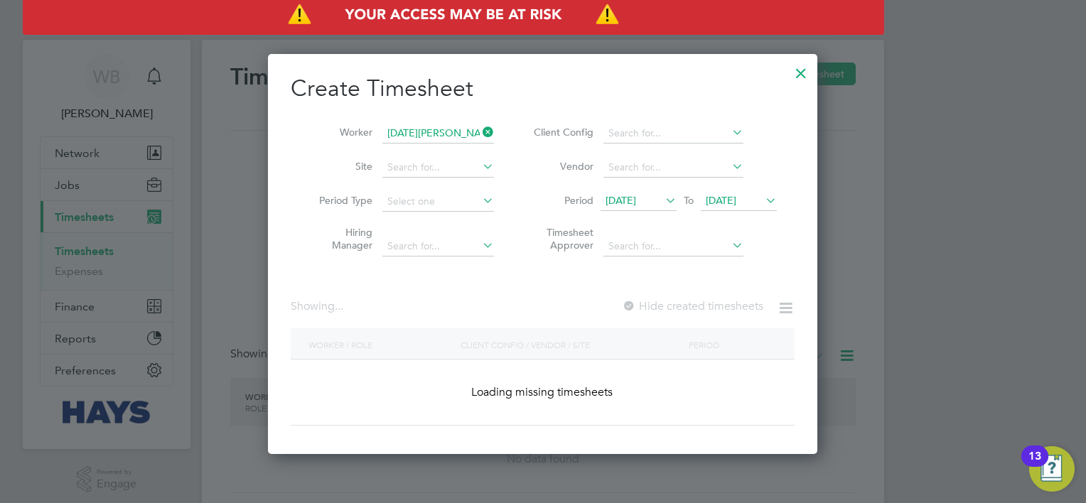
scroll to position [400, 550]
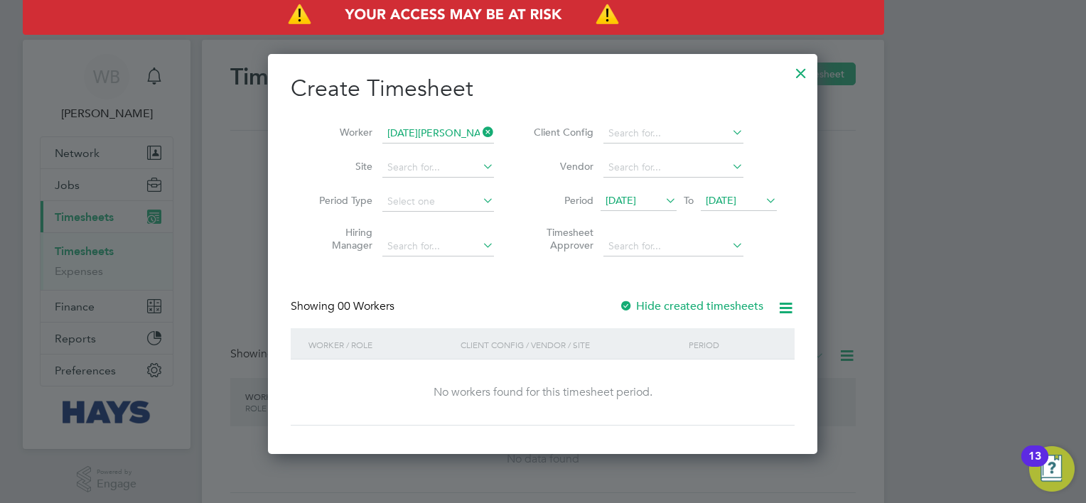
click at [725, 299] on label "Hide created timesheets" at bounding box center [691, 306] width 144 height 14
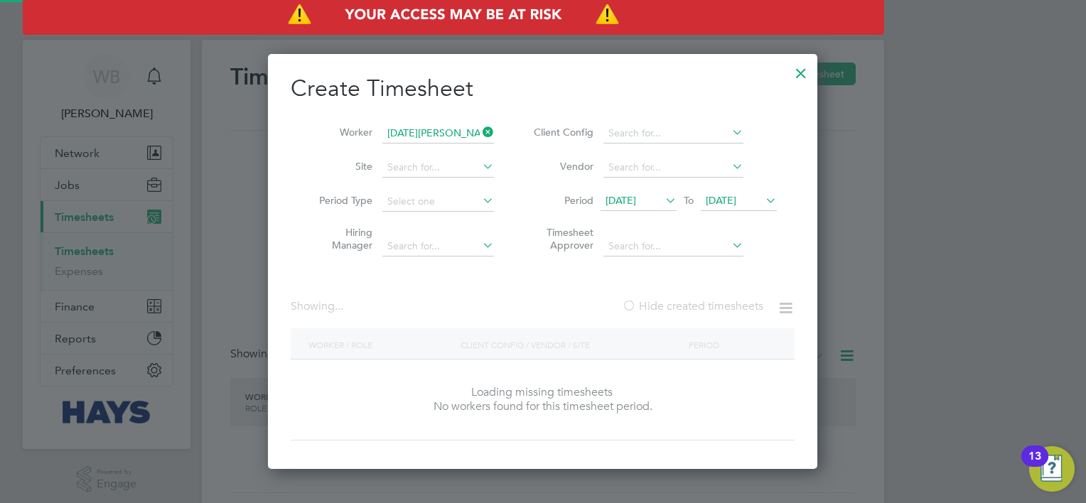
scroll to position [0, 0]
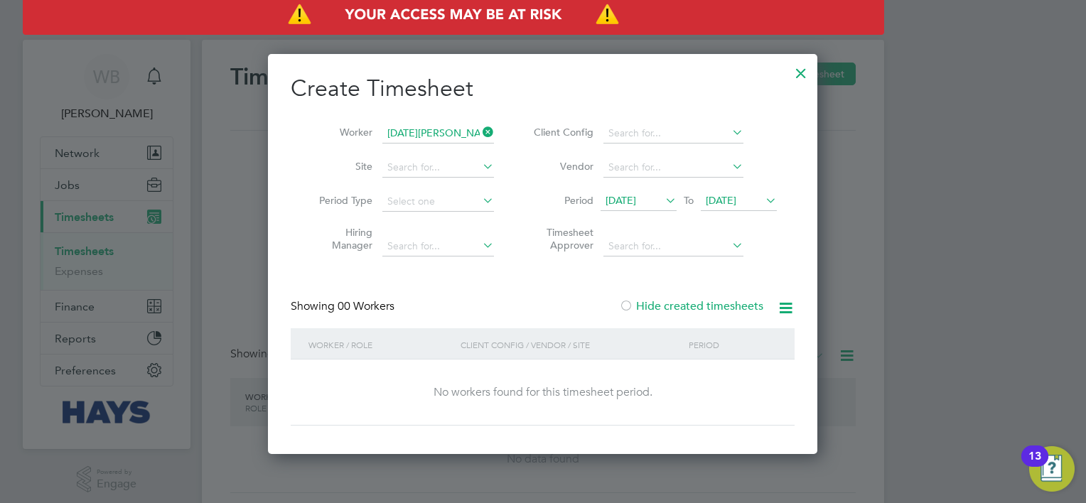
click at [725, 306] on label "Hide created timesheets" at bounding box center [691, 306] width 144 height 14
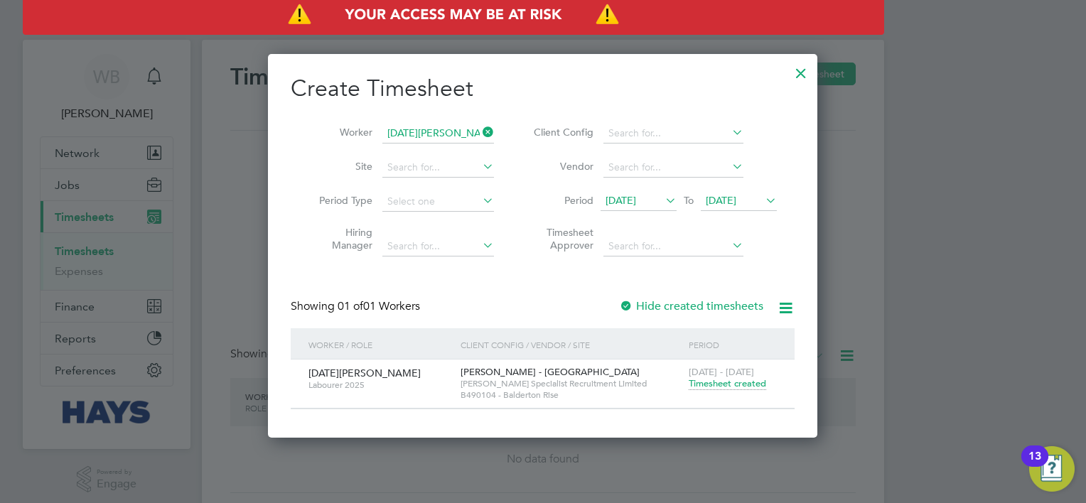
click at [735, 205] on span "[DATE]" at bounding box center [720, 200] width 31 height 13
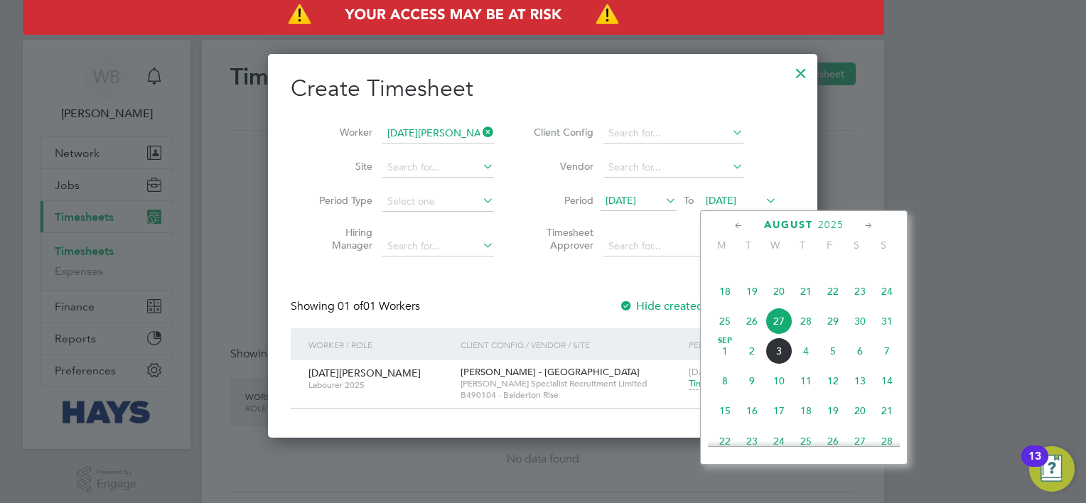
click at [782, 364] on span "3" at bounding box center [778, 350] width 27 height 27
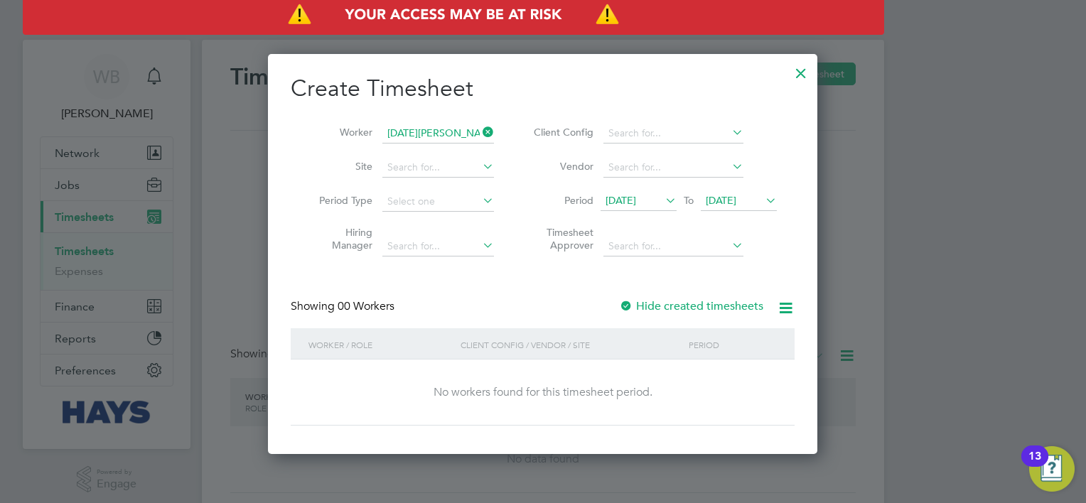
click at [719, 305] on label "Hide created timesheets" at bounding box center [691, 306] width 144 height 14
click at [717, 305] on label "Hide created timesheets" at bounding box center [691, 306] width 144 height 14
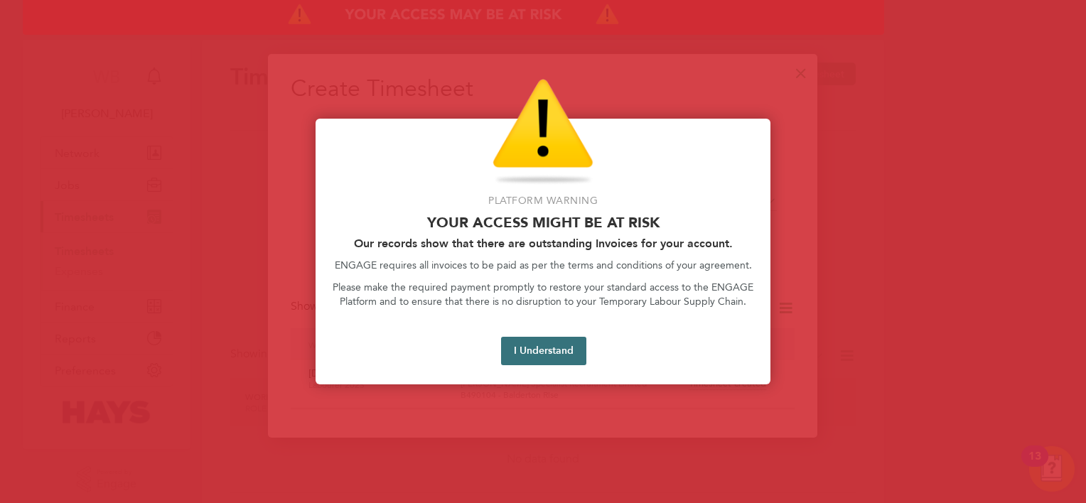
click at [551, 340] on button "I Understand" at bounding box center [543, 351] width 85 height 28
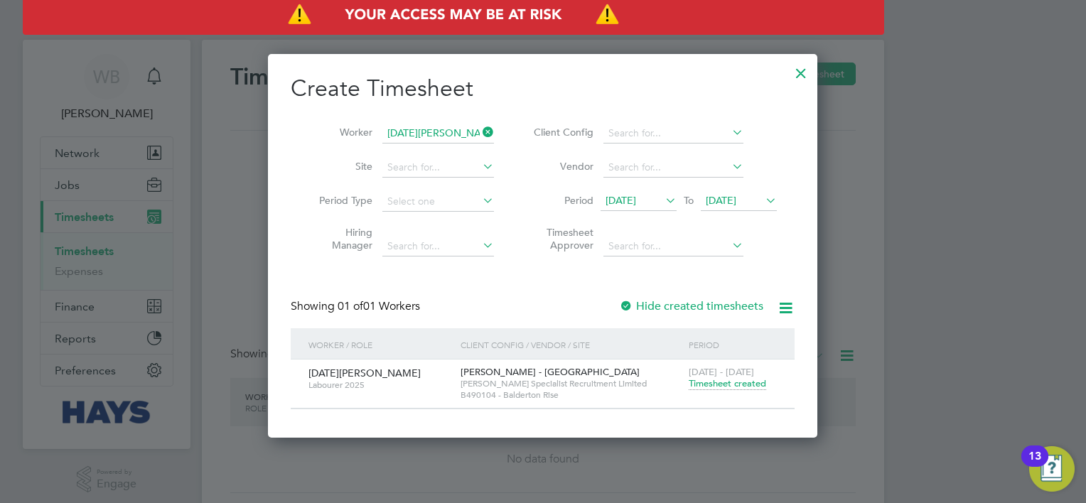
click at [716, 306] on label "Hide created timesheets" at bounding box center [691, 306] width 144 height 14
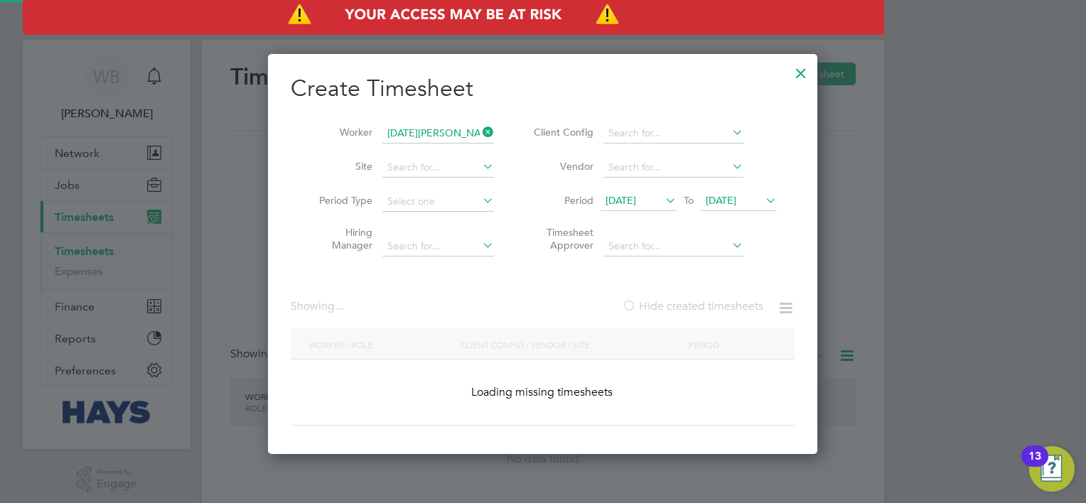
scroll to position [431, 550]
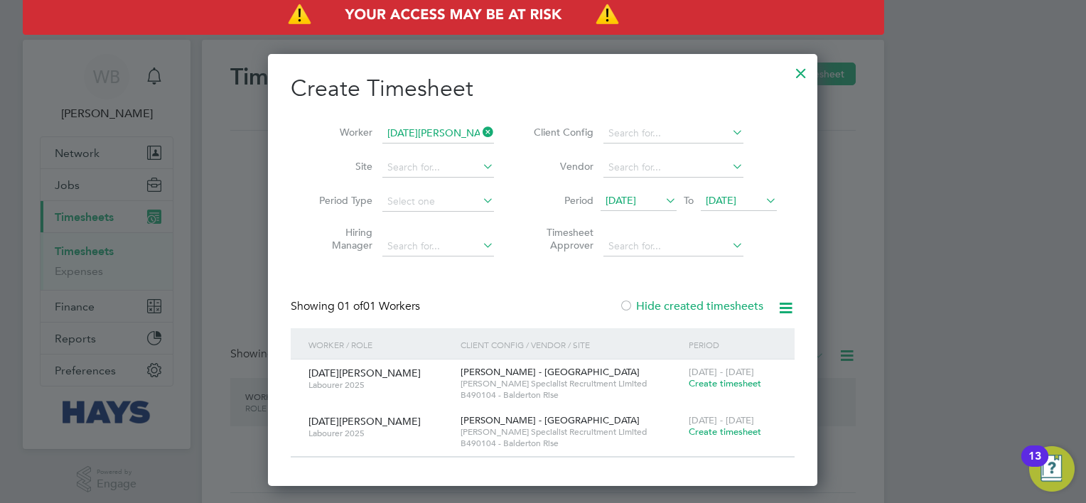
click at [740, 379] on span "Create timesheet" at bounding box center [724, 383] width 72 height 12
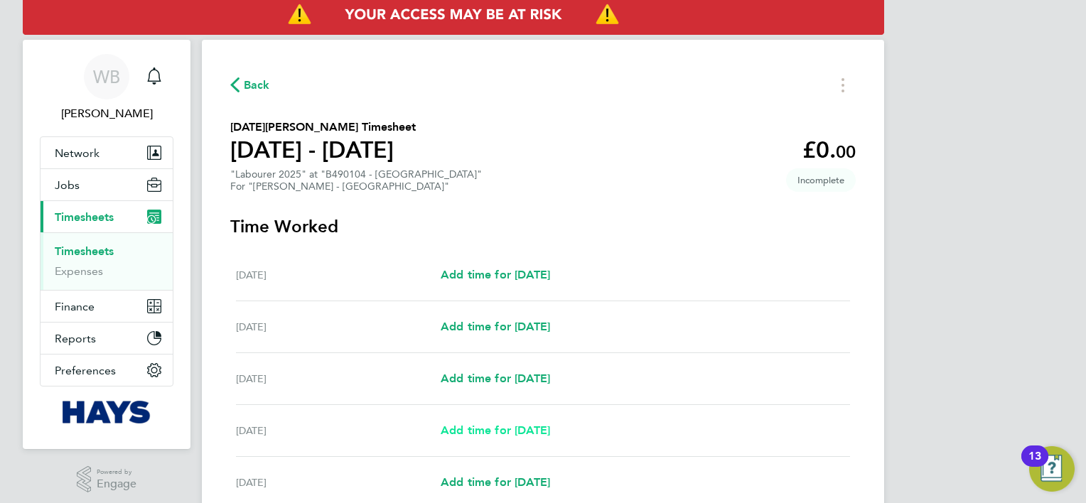
click at [506, 435] on span "Add time for [DATE]" at bounding box center [494, 429] width 109 height 13
select select "30"
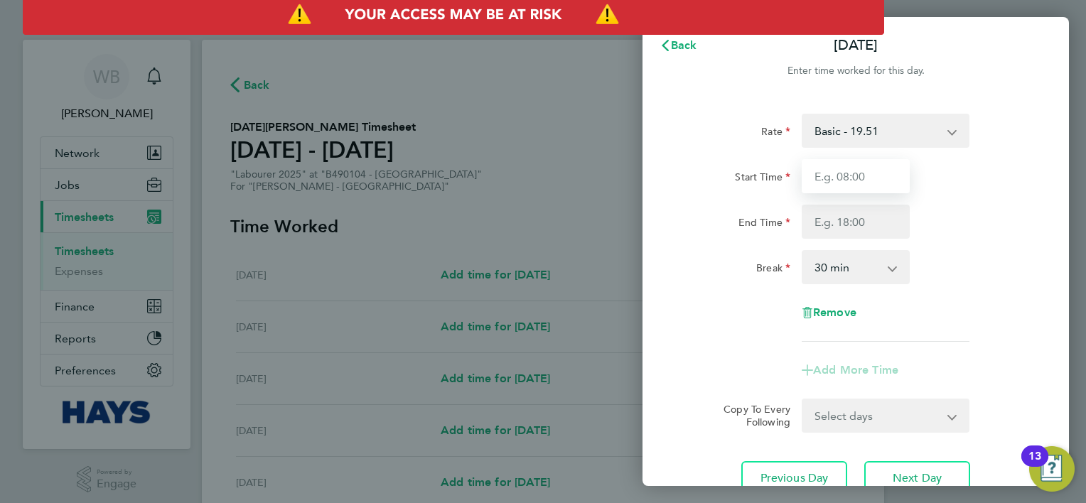
click at [865, 183] on input "Start Time" at bounding box center [855, 176] width 108 height 34
type input "07:00"
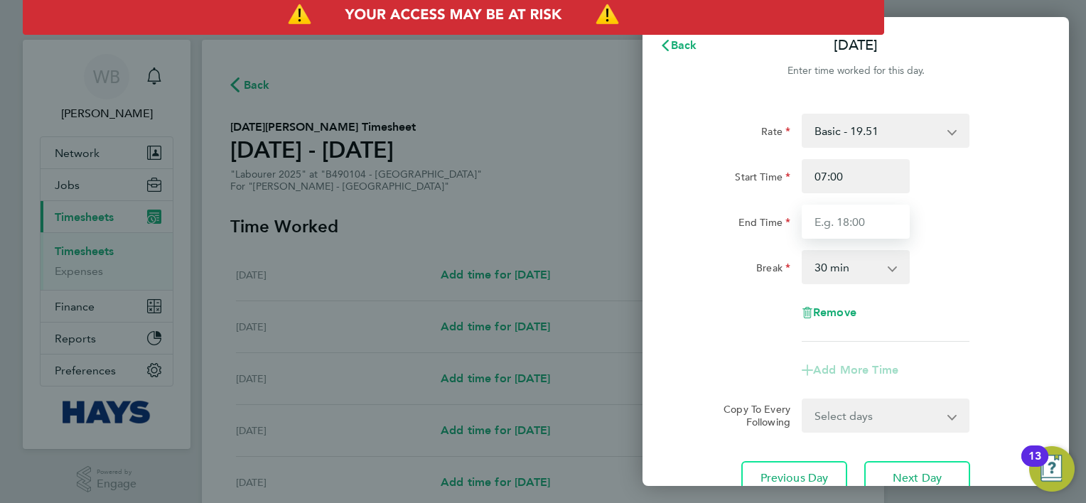
click at [866, 225] on input "End Time" at bounding box center [855, 222] width 108 height 34
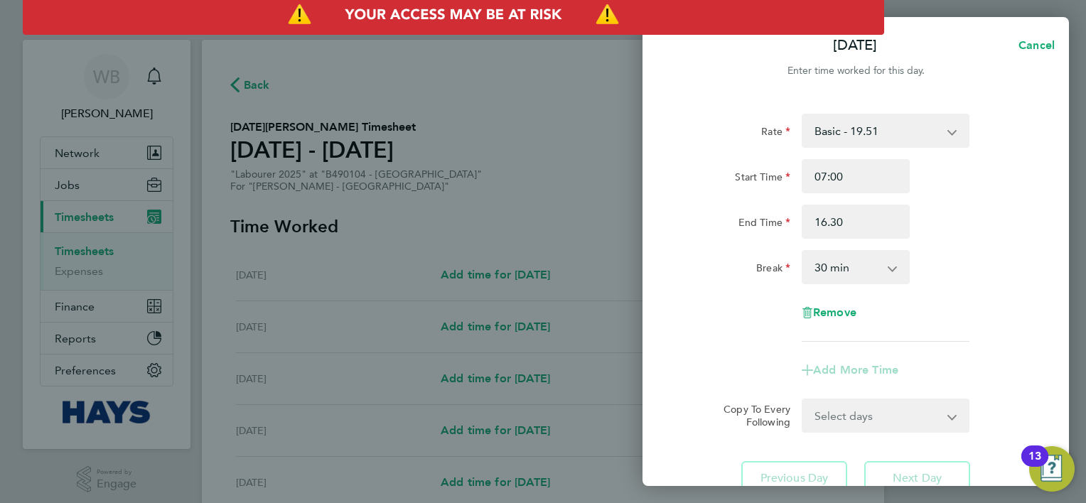
type input "16:30"
click at [926, 310] on div "Rate Basic - 19.51 Weekday OT 39h+ - 28.12 Sat first 4h - 28.12 Sat after 4h - …" at bounding box center [855, 228] width 347 height 228
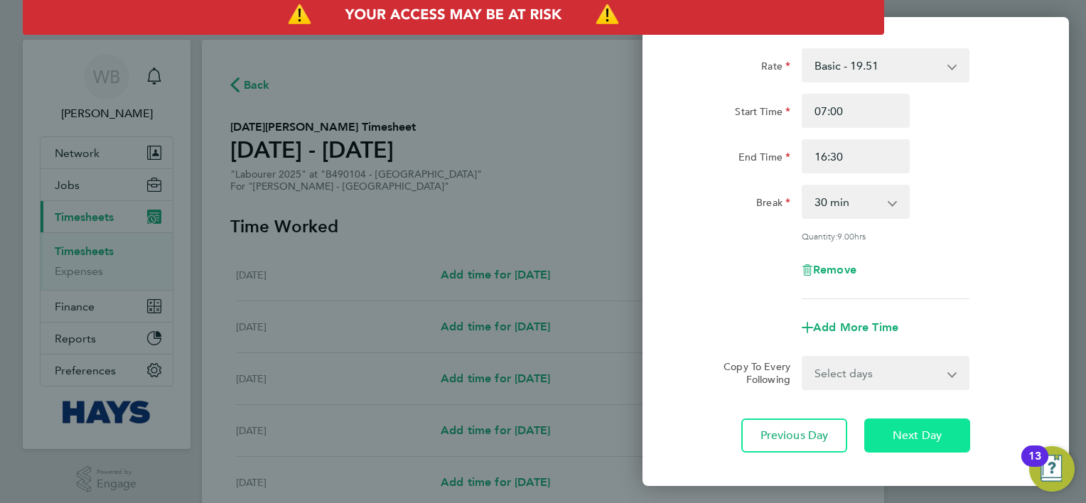
scroll to position [138, 0]
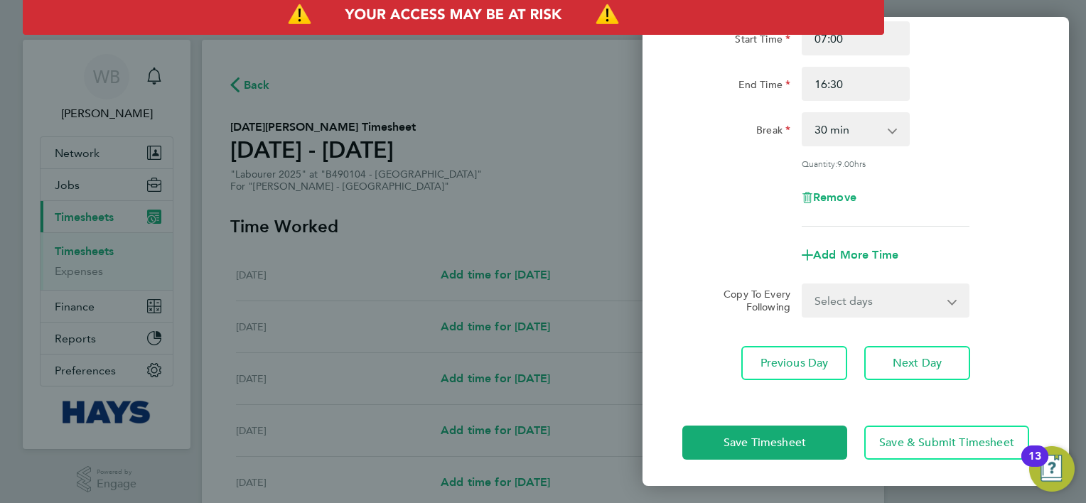
drag, startPoint x: 899, startPoint y: 287, endPoint x: 898, endPoint y: 307, distance: 19.9
click at [899, 287] on select "Select days Day [DATE] [DATE] [DATE]" at bounding box center [877, 300] width 149 height 31
select select "DAY"
click at [803, 285] on select "Select days Day [DATE] [DATE] [DATE]" at bounding box center [877, 300] width 149 height 31
select select "[DATE]"
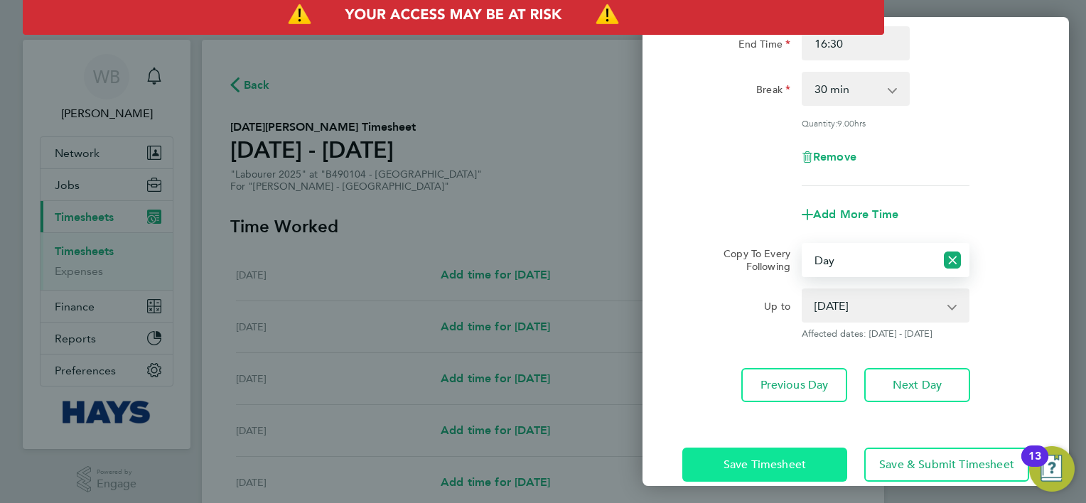
scroll to position [200, 0]
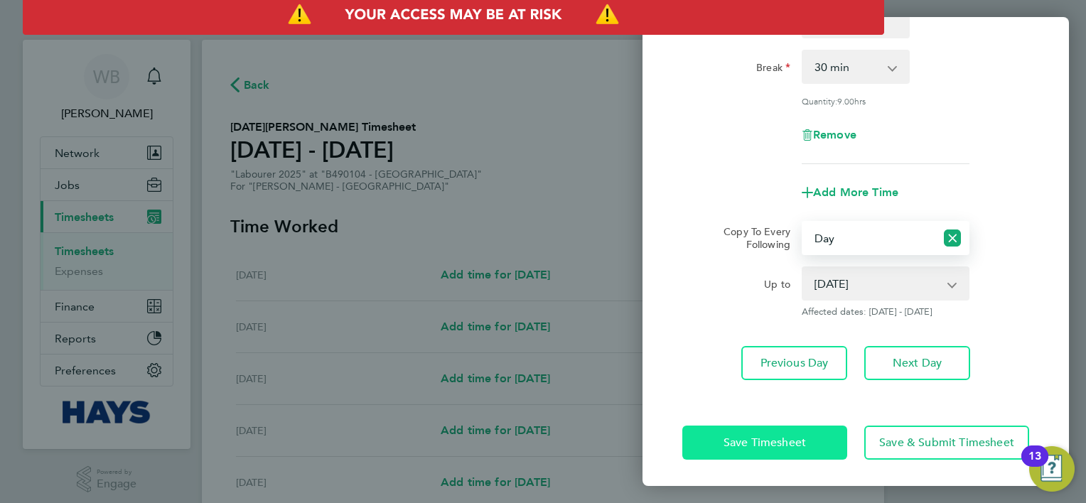
click at [763, 429] on button "Save Timesheet" at bounding box center [764, 443] width 165 height 34
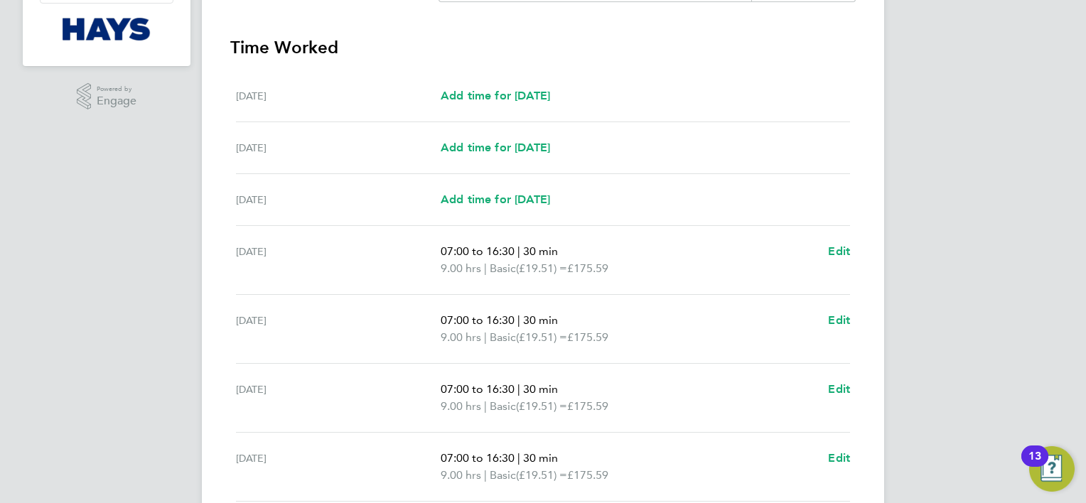
scroll to position [504, 0]
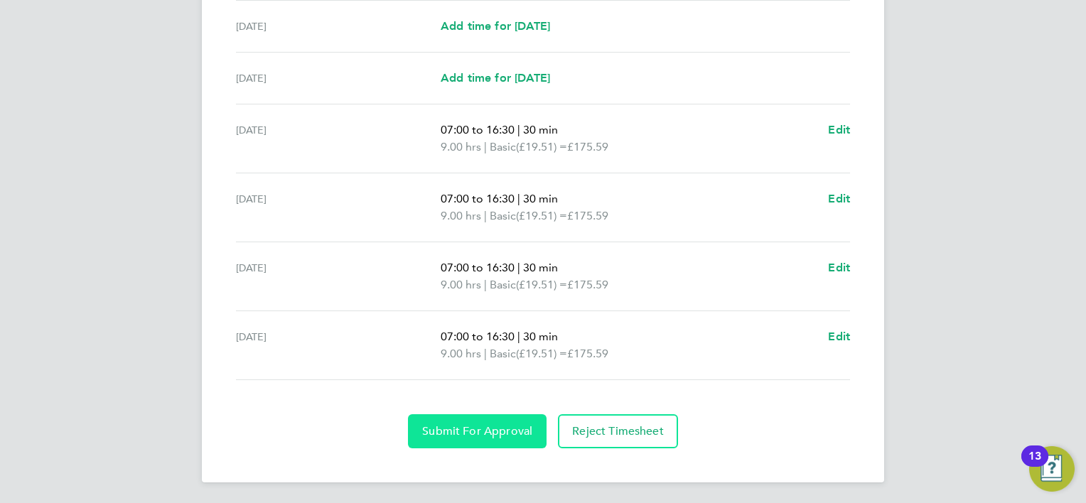
click at [469, 427] on span "Submit For Approval" at bounding box center [477, 431] width 110 height 14
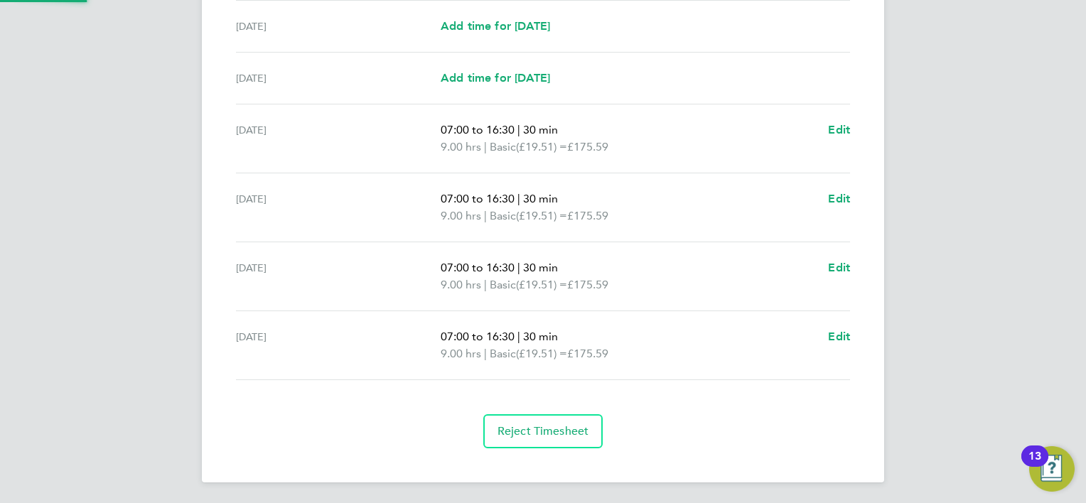
scroll to position [504, 0]
